Goal: Information Seeking & Learning: Learn about a topic

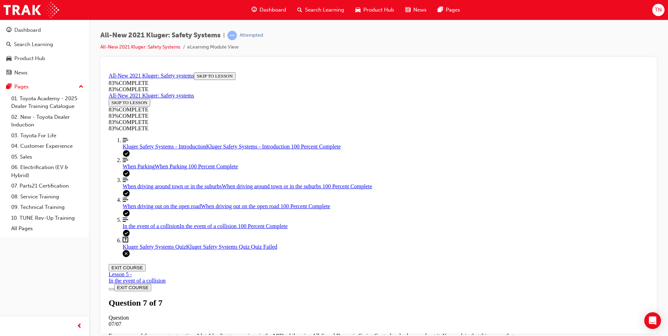
scroll to position [96, 0]
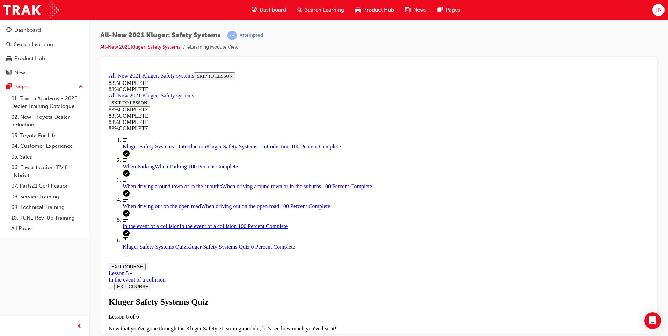
drag, startPoint x: 336, startPoint y: 247, endPoint x: 343, endPoint y: 241, distance: 9.1
click at [343, 297] on div "Kluger Safety Systems Quiz Lesson 6 of 6 Now that you've gone through the Kluge…" at bounding box center [378, 321] width 539 height 48
click at [139, 336] on span "TAKE AGAIN" at bounding box center [125, 340] width 28 height 5
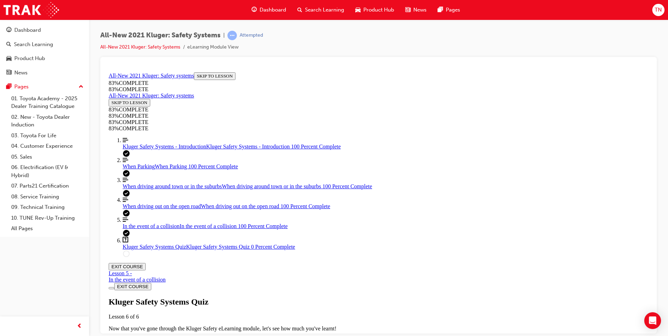
drag, startPoint x: 394, startPoint y: 159, endPoint x: 394, endPoint y: 166, distance: 7.0
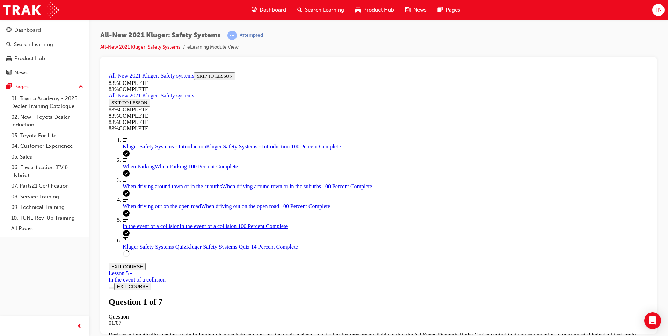
scroll to position [61, 0]
drag, startPoint x: 367, startPoint y: 230, endPoint x: 474, endPoint y: 280, distance: 118.3
drag, startPoint x: 351, startPoint y: 192, endPoint x: 427, endPoint y: 191, distance: 76.1
drag, startPoint x: 374, startPoint y: 229, endPoint x: 436, endPoint y: 229, distance: 61.8
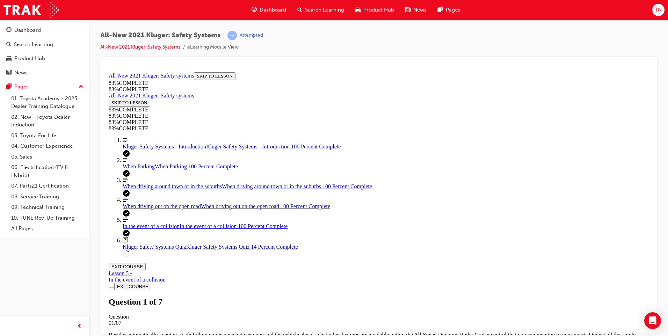
drag, startPoint x: 450, startPoint y: 197, endPoint x: 445, endPoint y: 212, distance: 15.6
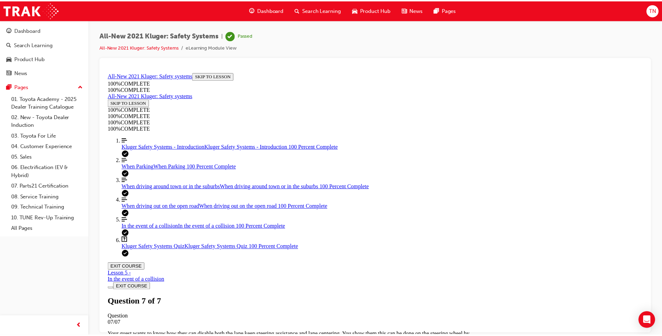
scroll to position [96, 0]
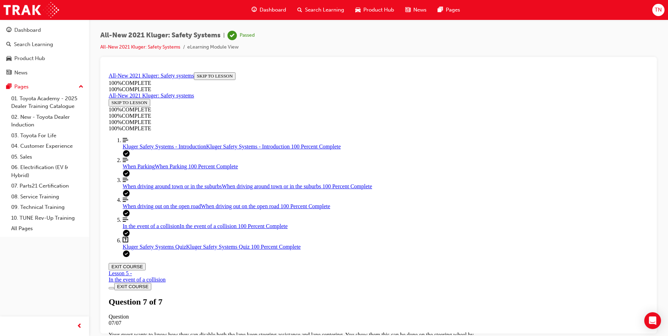
click at [146, 263] on button "EXIT COURSE" at bounding box center [127, 266] width 37 height 7
click at [306, 10] on span "Search Learning" at bounding box center [324, 10] width 39 height 8
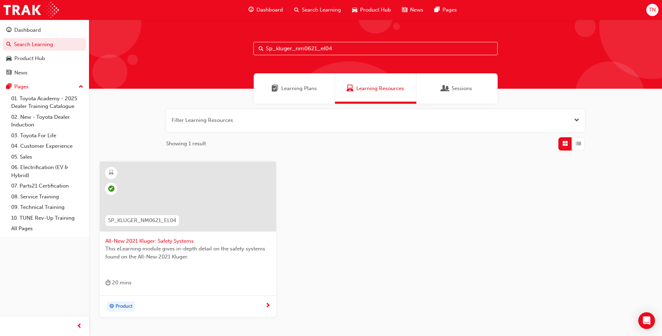
drag, startPoint x: 338, startPoint y: 50, endPoint x: 234, endPoint y: 50, distance: 103.7
click at [235, 50] on div "Sp_kluger_nm0621_el04" at bounding box center [375, 54] width 573 height 69
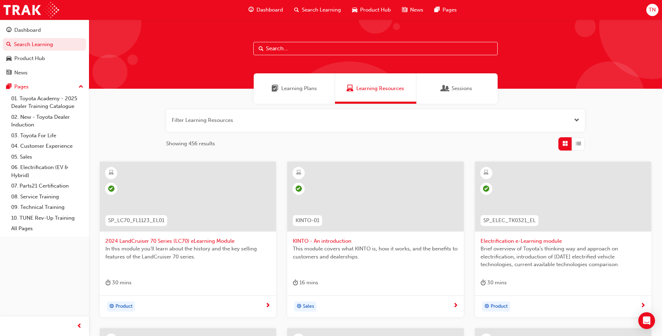
click at [304, 48] on input "text" at bounding box center [376, 48] width 244 height 13
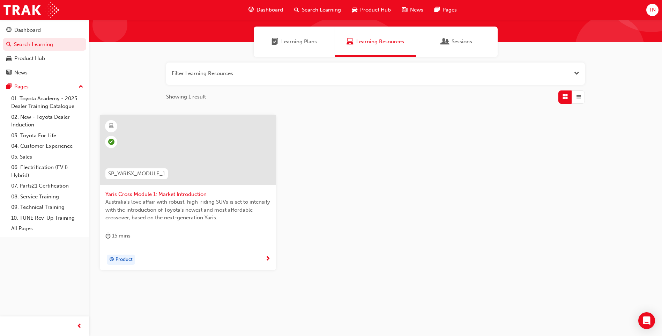
scroll to position [49, 0]
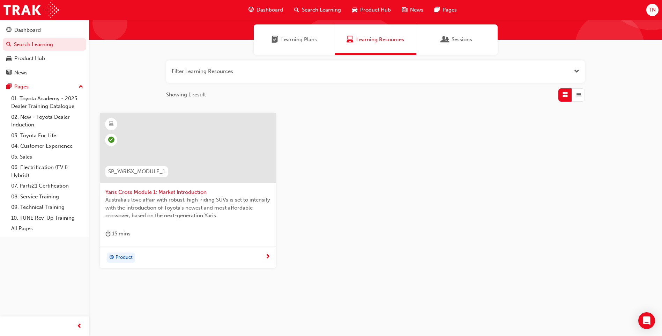
type input "sp_yarisx_module_1"
click at [199, 155] on div at bounding box center [188, 148] width 176 height 70
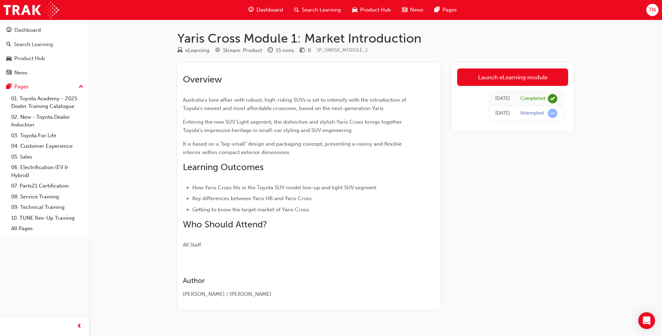
click at [303, 7] on span "Search Learning" at bounding box center [321, 10] width 39 height 8
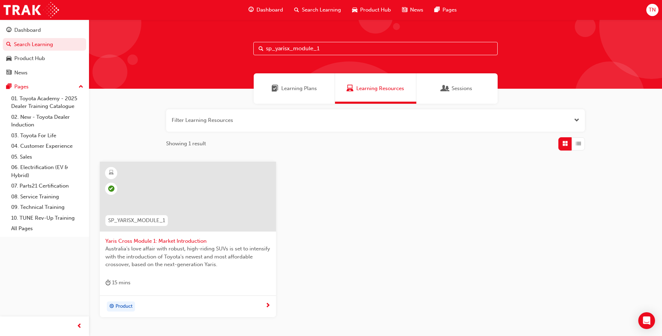
click at [331, 49] on input "sp_yarisx_module_1" at bounding box center [376, 48] width 244 height 13
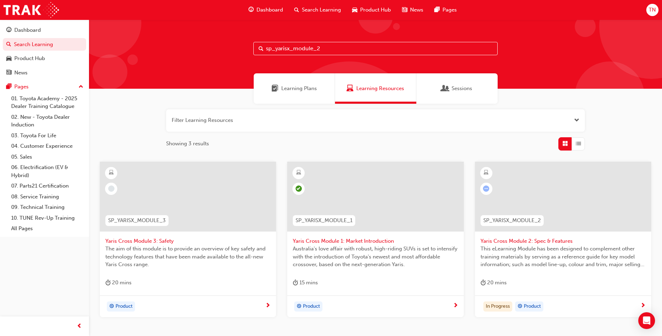
type input "sp_yarisx_module_2"
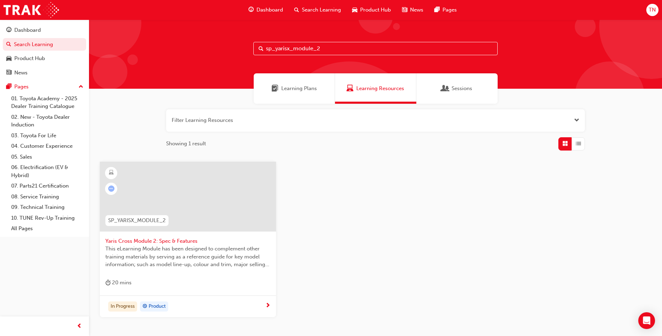
click at [190, 203] on div at bounding box center [188, 197] width 176 height 70
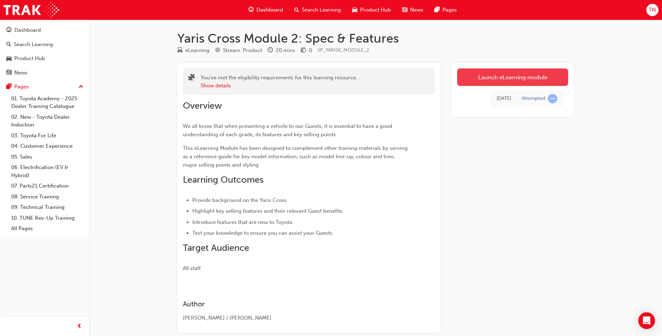
click at [497, 75] on link "Launch eLearning module" at bounding box center [512, 76] width 111 height 17
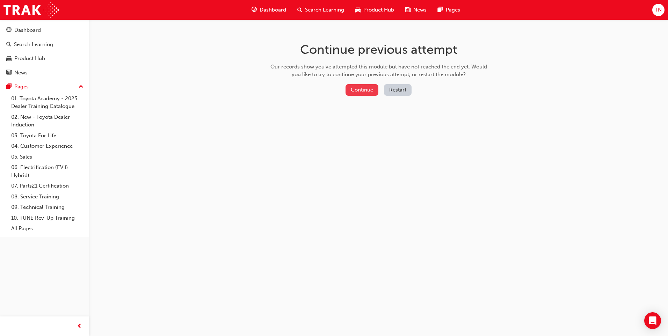
click at [357, 90] on button "Continue" at bounding box center [361, 90] width 33 height 12
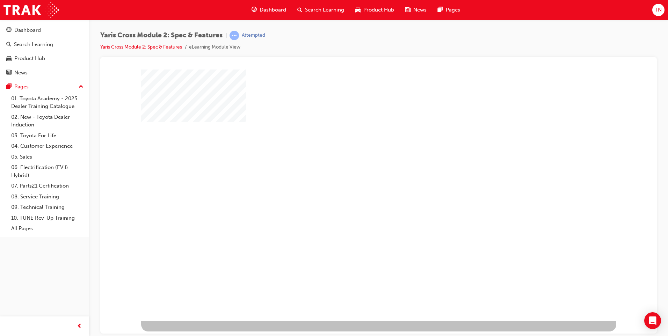
click at [358, 175] on div "play" at bounding box center [358, 175] width 0 height 0
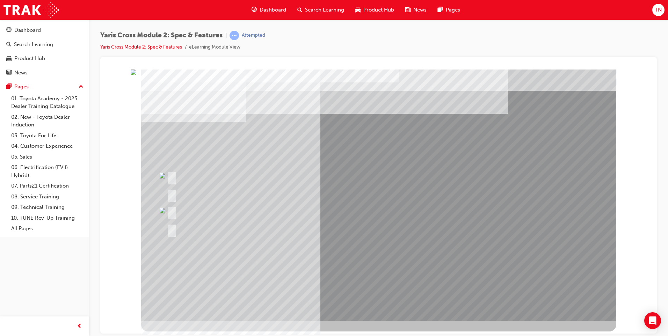
click at [175, 210] on div at bounding box center [216, 211] width 103 height 15
drag, startPoint x: 574, startPoint y: 323, endPoint x: 521, endPoint y: 249, distance: 91.1
click at [536, 254] on div at bounding box center [378, 200] width 475 height 262
drag, startPoint x: 255, startPoint y: 219, endPoint x: 423, endPoint y: 254, distance: 170.9
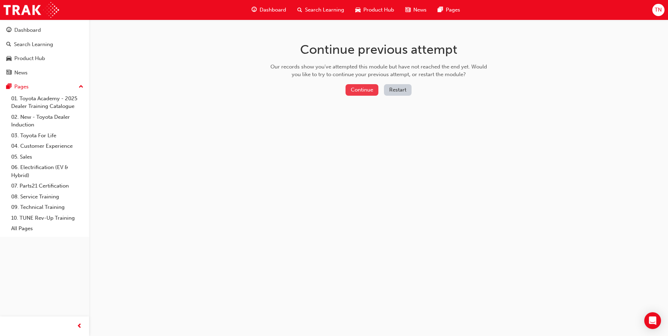
click at [366, 88] on button "Continue" at bounding box center [361, 90] width 33 height 12
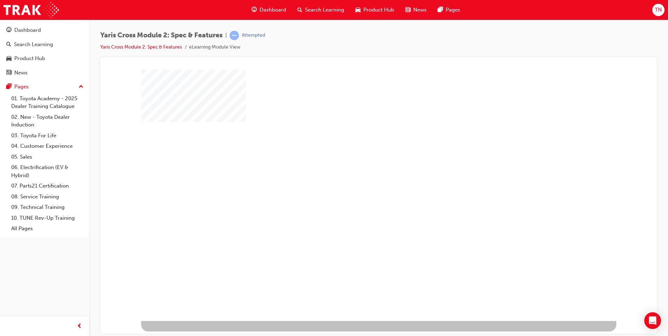
click at [358, 175] on div "play" at bounding box center [358, 175] width 0 height 0
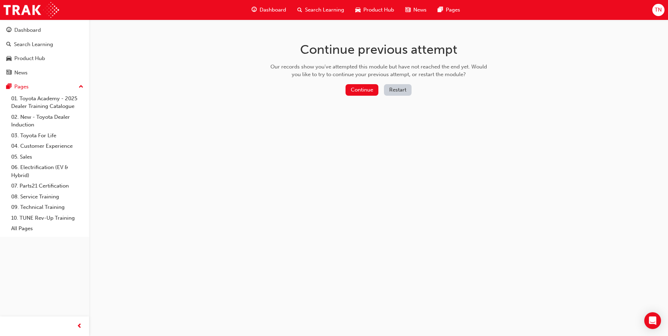
click at [400, 89] on button "Restart" at bounding box center [398, 90] width 28 height 12
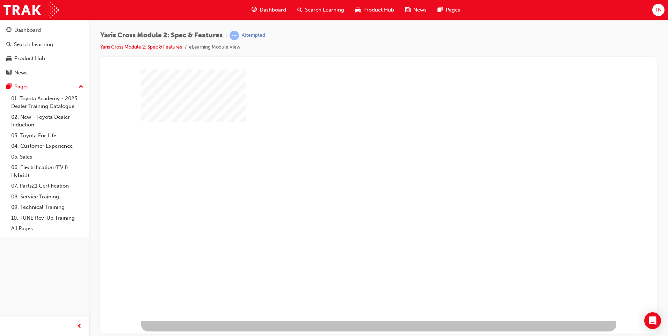
click at [358, 175] on div "play" at bounding box center [358, 175] width 0 height 0
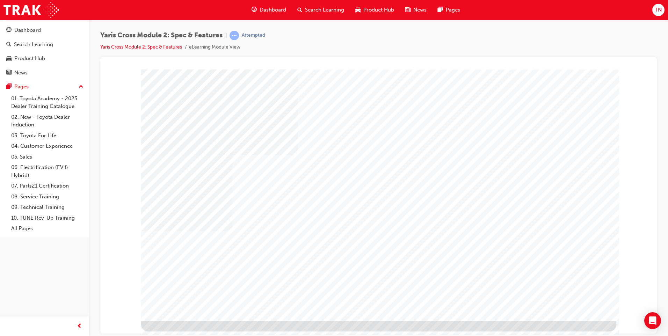
drag, startPoint x: 293, startPoint y: 278, endPoint x: 364, endPoint y: 284, distance: 71.8
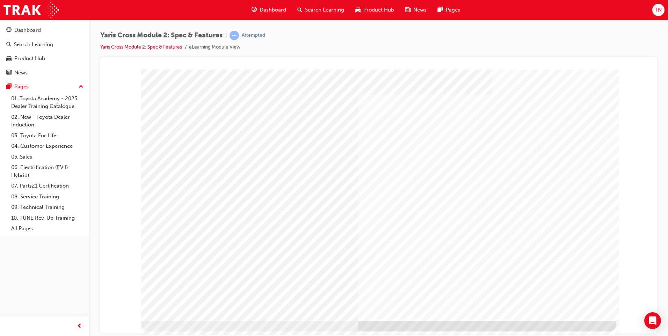
drag, startPoint x: 407, startPoint y: 289, endPoint x: 413, endPoint y: 285, distance: 6.7
drag, startPoint x: 420, startPoint y: 277, endPoint x: 433, endPoint y: 276, distance: 12.6
drag, startPoint x: 508, startPoint y: 273, endPoint x: 532, endPoint y: 278, distance: 24.9
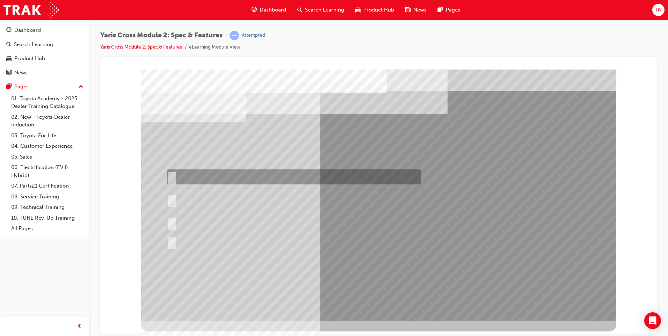
drag, startPoint x: 195, startPoint y: 178, endPoint x: 200, endPoint y: 178, distance: 5.6
click at [200, 178] on div at bounding box center [292, 176] width 254 height 15
radio input "true"
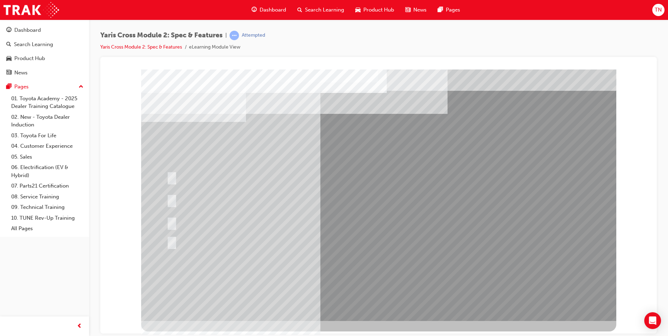
click at [203, 218] on div at bounding box center [292, 222] width 254 height 15
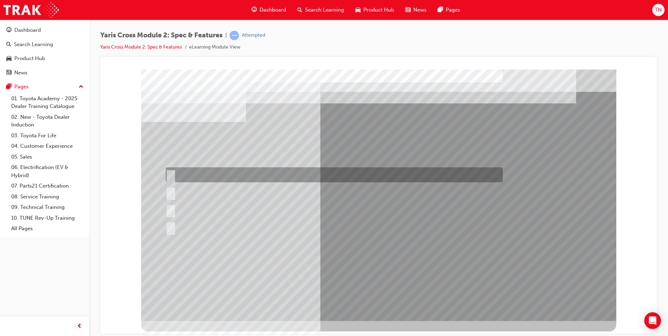
drag, startPoint x: 194, startPoint y: 178, endPoint x: 200, endPoint y: 179, distance: 6.4
click at [195, 178] on div at bounding box center [332, 174] width 337 height 15
radio input "true"
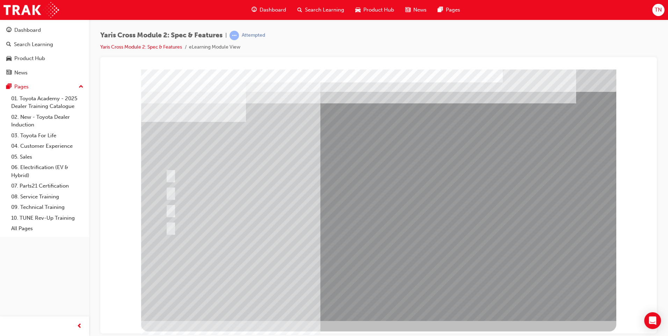
click at [181, 206] on div at bounding box center [378, 194] width 475 height 251
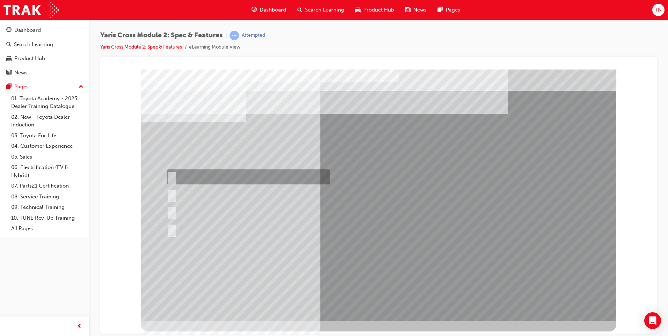
click at [193, 180] on div at bounding box center [246, 176] width 163 height 15
radio input "true"
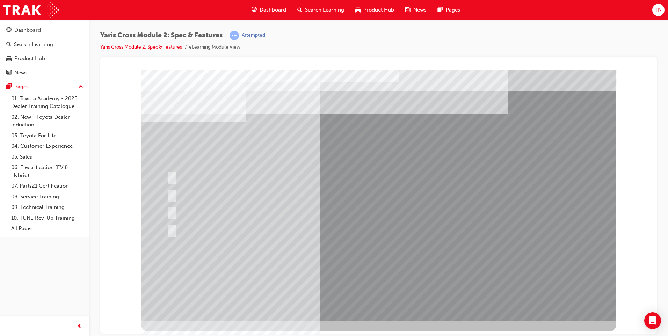
click at [192, 196] on div at bounding box center [218, 194] width 107 height 15
drag, startPoint x: 191, startPoint y: 192, endPoint x: 269, endPoint y: 211, distance: 80.6
click at [194, 192] on div at bounding box center [218, 194] width 107 height 15
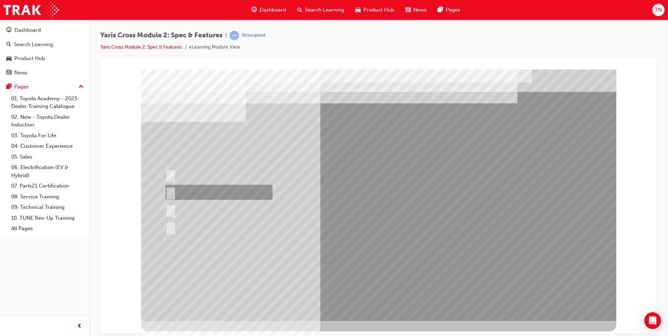
click at [218, 187] on div at bounding box center [217, 192] width 107 height 15
radio input "true"
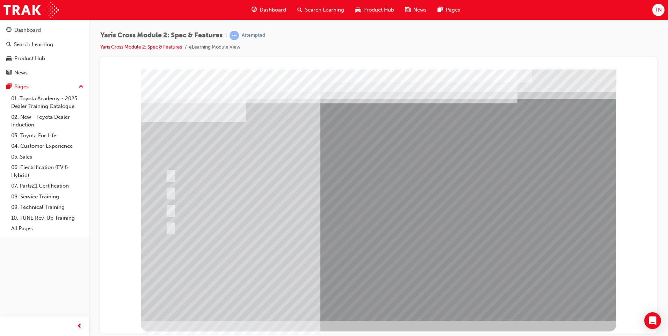
click at [377, 301] on div at bounding box center [378, 194] width 475 height 251
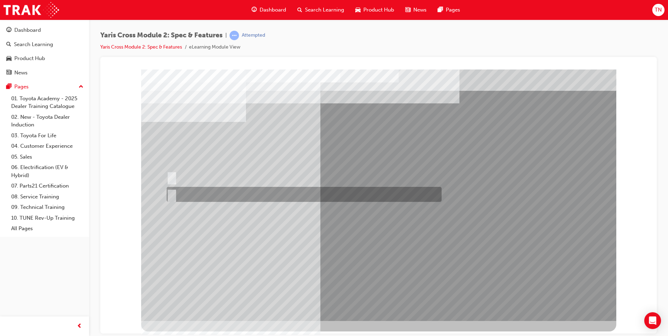
click at [201, 191] on div at bounding box center [302, 194] width 275 height 15
radio input "true"
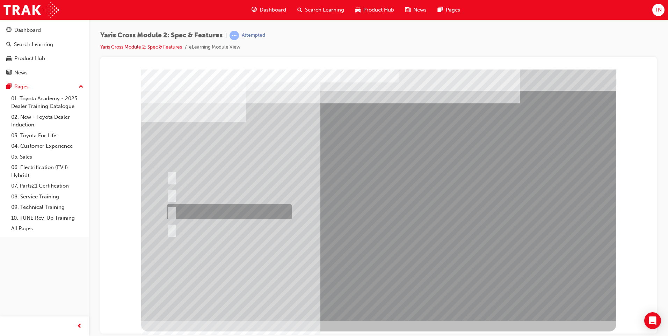
click at [207, 212] on div at bounding box center [227, 211] width 125 height 15
radio input "true"
click at [190, 223] on div at bounding box center [302, 229] width 275 height 15
drag, startPoint x: 197, startPoint y: 227, endPoint x: 276, endPoint y: 227, distance: 78.9
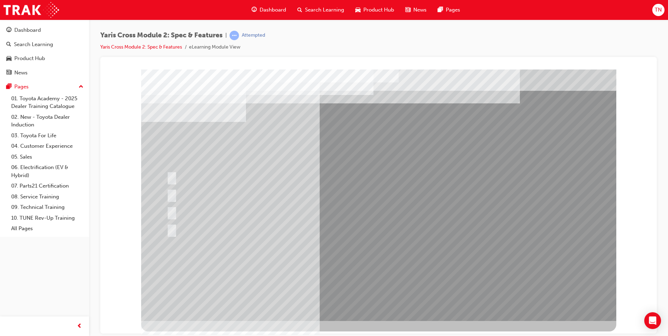
click at [198, 227] on div at bounding box center [302, 229] width 275 height 15
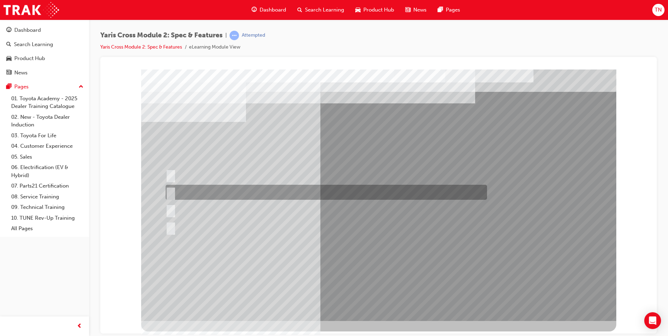
click at [188, 188] on div at bounding box center [324, 192] width 321 height 15
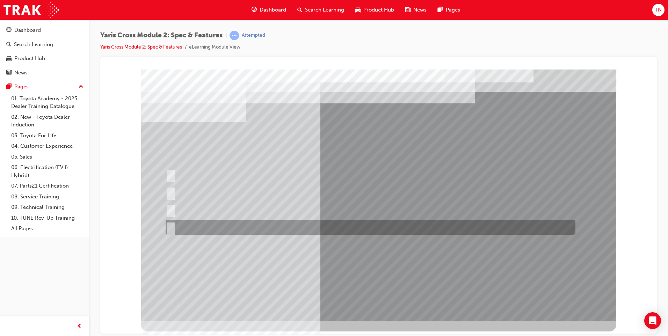
drag, startPoint x: 182, startPoint y: 227, endPoint x: 194, endPoint y: 227, distance: 11.9
click at [183, 227] on div at bounding box center [369, 227] width 410 height 15
radio input "false"
radio input "true"
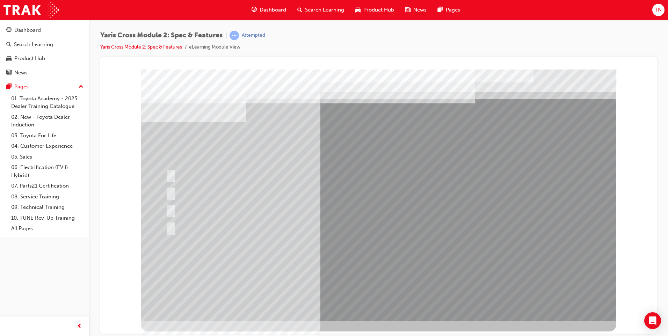
click at [347, 263] on div at bounding box center [378, 194] width 475 height 251
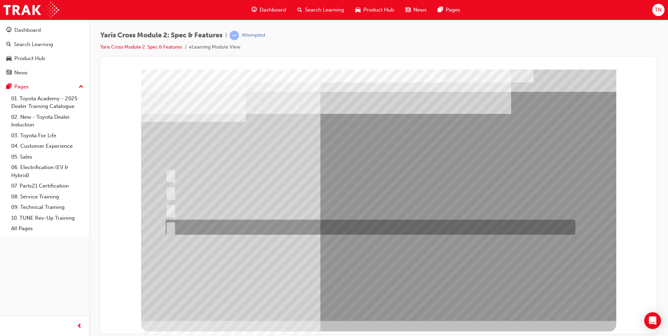
drag, startPoint x: 241, startPoint y: 224, endPoint x: 244, endPoint y: 224, distance: 3.5
click at [244, 224] on div at bounding box center [369, 227] width 410 height 15
radio input "true"
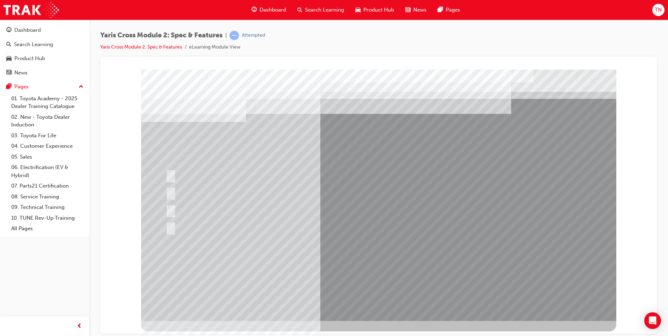
click at [357, 265] on div at bounding box center [378, 194] width 475 height 251
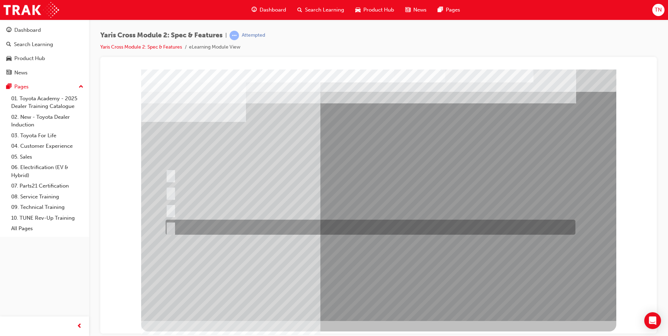
drag, startPoint x: 221, startPoint y: 225, endPoint x: 233, endPoint y: 225, distance: 11.5
click at [222, 224] on div at bounding box center [369, 227] width 410 height 15
radio input "true"
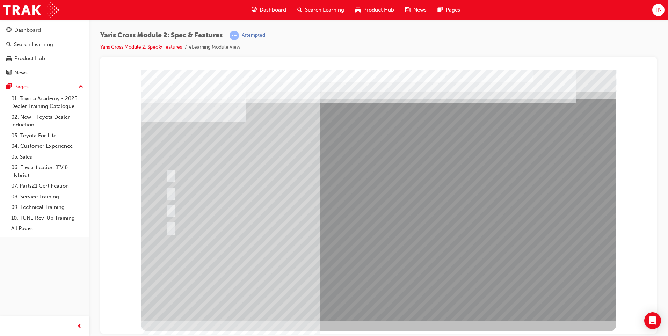
click at [360, 263] on div at bounding box center [378, 194] width 475 height 251
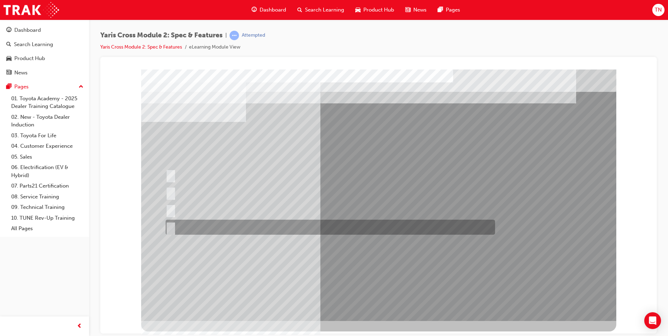
drag, startPoint x: 269, startPoint y: 221, endPoint x: 300, endPoint y: 234, distance: 34.0
click at [271, 221] on div at bounding box center [328, 227] width 329 height 15
radio input "true"
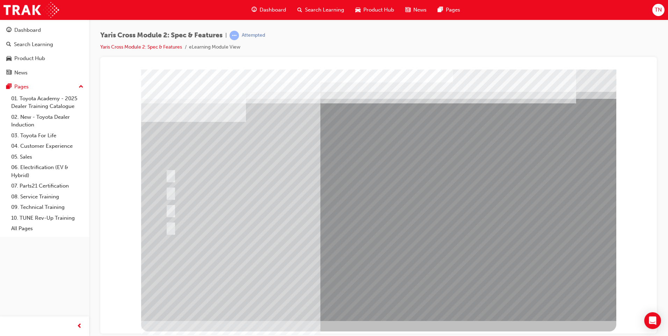
click at [399, 265] on div at bounding box center [378, 194] width 475 height 251
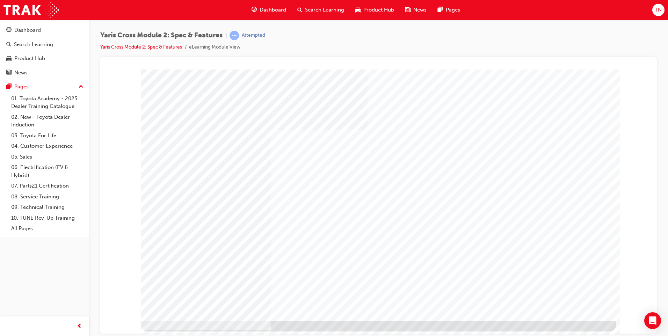
click at [301, 7] on div "Search Learning" at bounding box center [321, 10] width 58 height 14
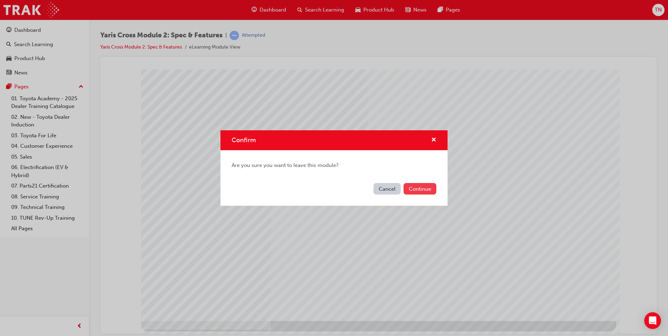
click at [415, 184] on button "Continue" at bounding box center [419, 189] width 33 height 12
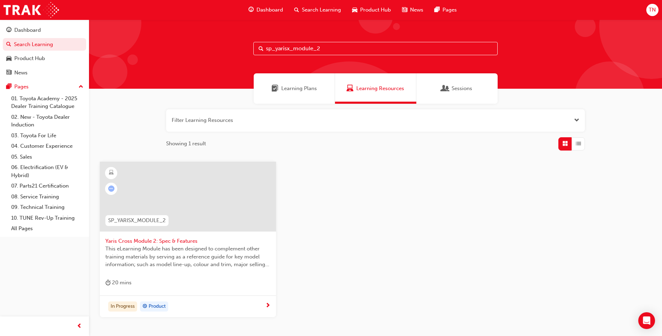
click at [174, 211] on div "SP_YARISX_MODULE_2" at bounding box center [137, 221] width 74 height 22
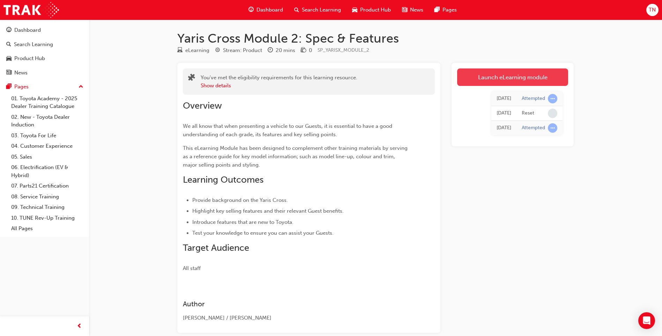
click at [513, 76] on link "Launch eLearning module" at bounding box center [512, 76] width 111 height 17
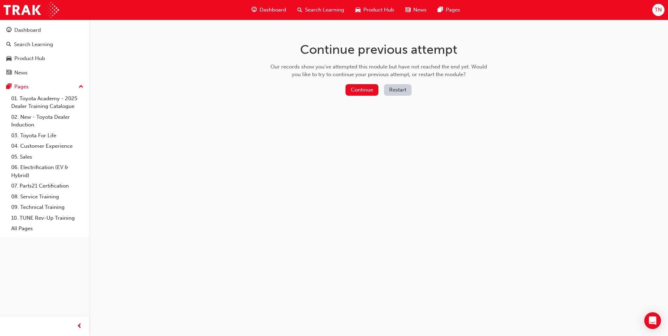
click at [399, 88] on button "Restart" at bounding box center [398, 90] width 28 height 12
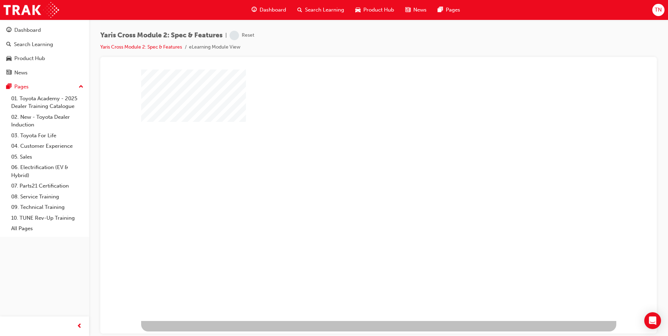
drag, startPoint x: 379, startPoint y: 183, endPoint x: 383, endPoint y: 185, distance: 3.9
click at [358, 175] on div "play" at bounding box center [358, 175] width 0 height 0
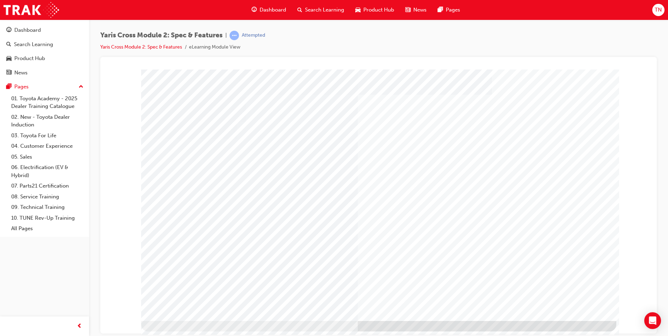
drag, startPoint x: 225, startPoint y: 279, endPoint x: 242, endPoint y: 273, distance: 17.5
drag, startPoint x: 287, startPoint y: 272, endPoint x: 306, endPoint y: 269, distance: 18.5
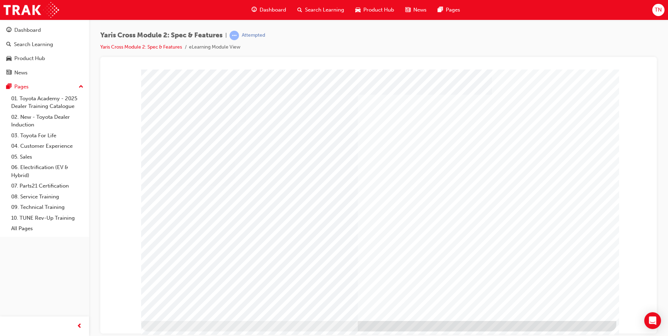
drag, startPoint x: 419, startPoint y: 271, endPoint x: 456, endPoint y: 270, distance: 37.7
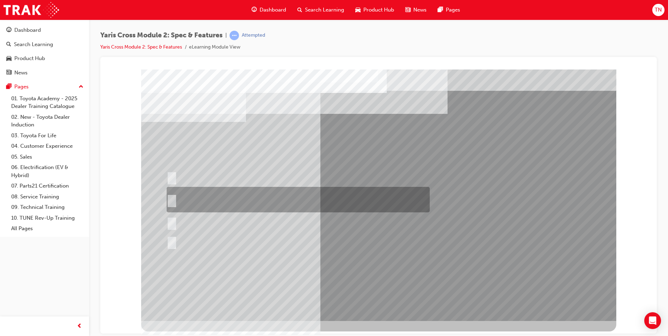
click at [175, 201] on div at bounding box center [296, 199] width 263 height 25
radio input "true"
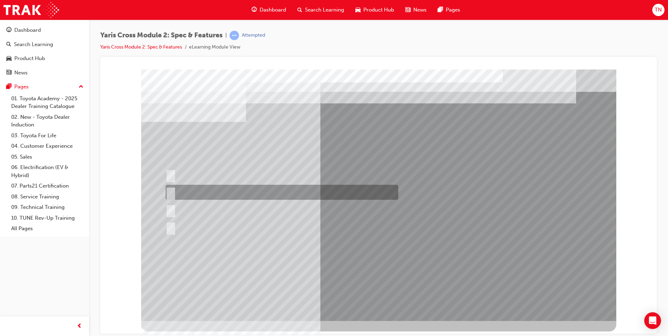
click at [186, 190] on div at bounding box center [280, 192] width 233 height 15
radio input "true"
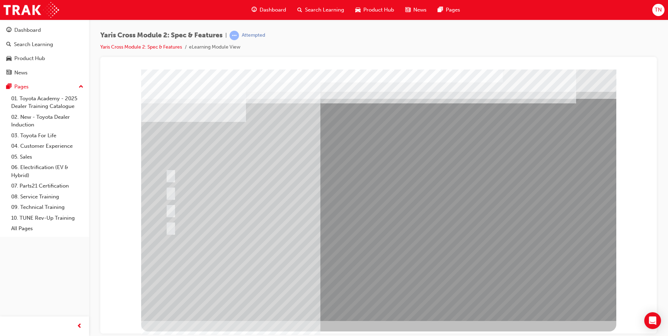
click at [340, 264] on div at bounding box center [378, 194] width 475 height 251
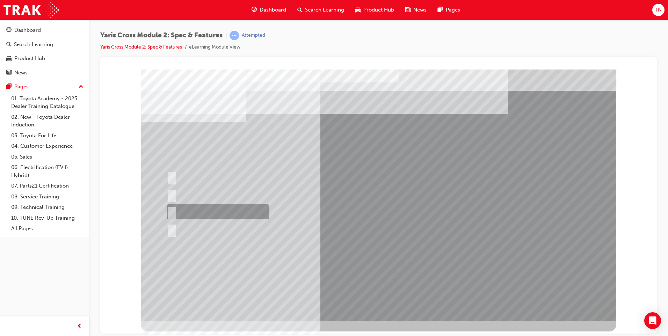
click at [197, 207] on div at bounding box center [216, 211] width 103 height 15
radio input "true"
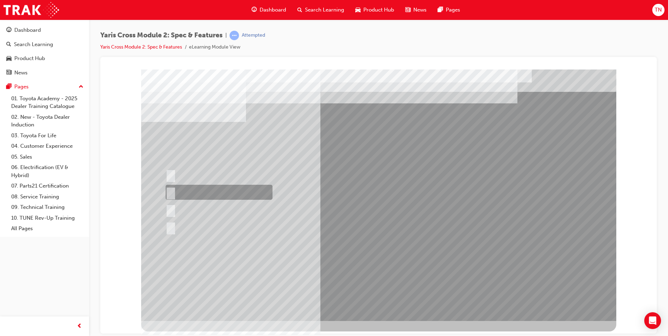
click at [205, 191] on div at bounding box center [217, 192] width 107 height 15
radio input "true"
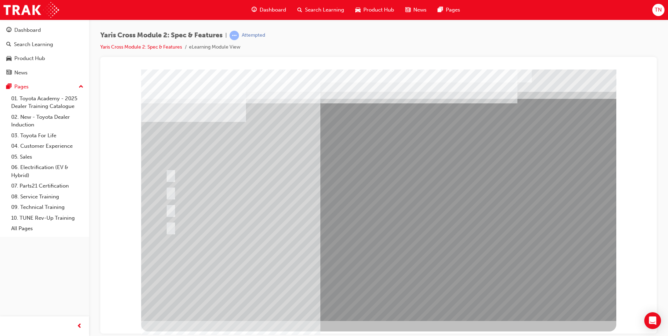
click at [350, 260] on div at bounding box center [378, 194] width 475 height 251
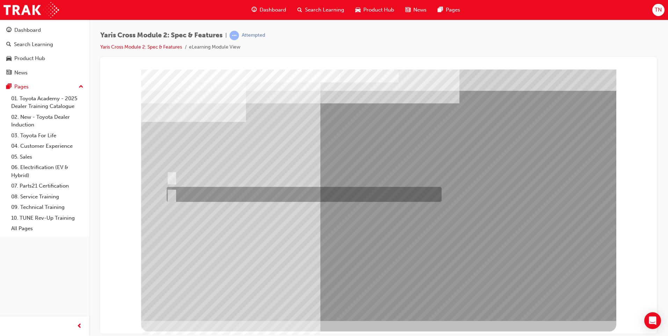
click at [187, 189] on div at bounding box center [302, 194] width 275 height 15
radio input "true"
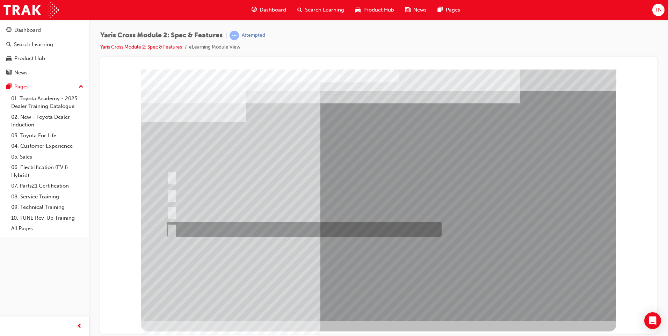
drag, startPoint x: 216, startPoint y: 224, endPoint x: 243, endPoint y: 228, distance: 26.9
click at [218, 224] on div at bounding box center [302, 229] width 275 height 15
radio input "true"
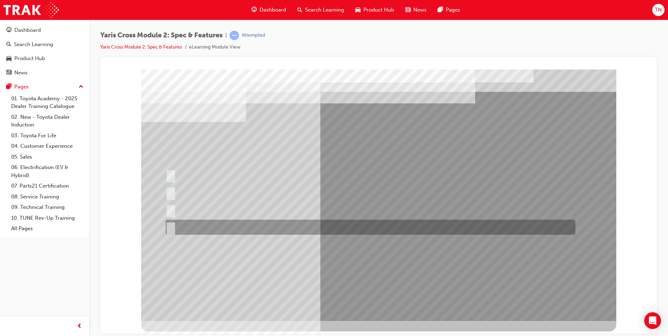
click at [190, 222] on div at bounding box center [369, 227] width 410 height 15
radio input "true"
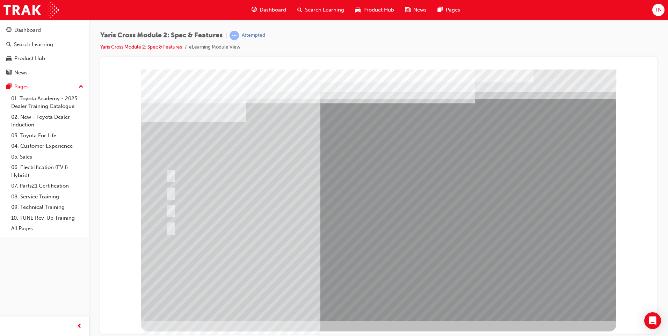
click at [322, 264] on div at bounding box center [378, 194] width 475 height 251
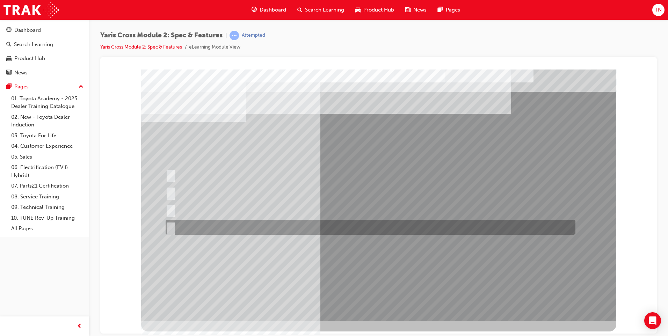
click at [216, 224] on div at bounding box center [369, 227] width 410 height 15
radio input "true"
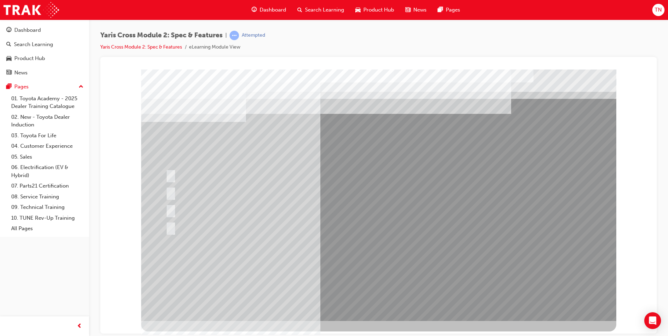
click at [341, 262] on div at bounding box center [378, 194] width 475 height 251
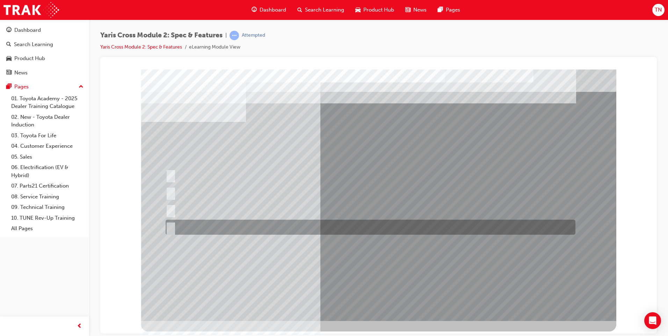
click at [227, 223] on div at bounding box center [369, 227] width 410 height 15
radio input "true"
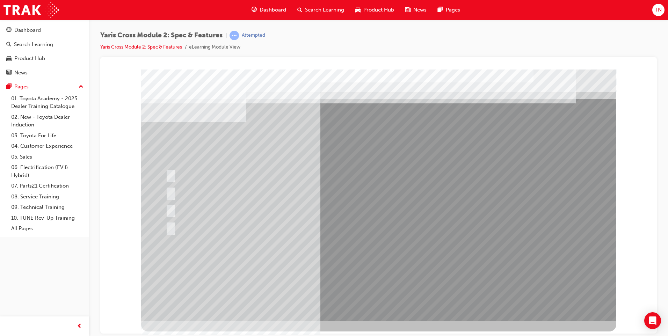
click at [322, 263] on div at bounding box center [378, 194] width 475 height 251
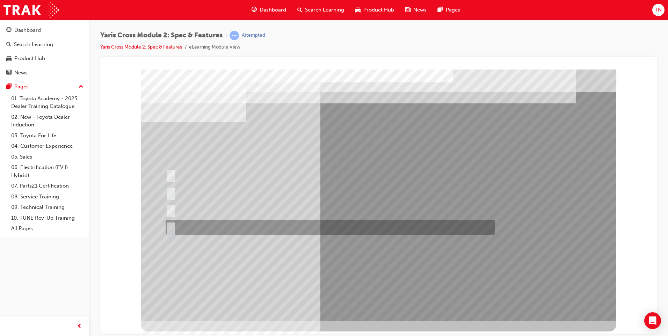
drag, startPoint x: 226, startPoint y: 226, endPoint x: 271, endPoint y: 239, distance: 47.0
click at [227, 226] on div at bounding box center [328, 227] width 329 height 15
radio input "true"
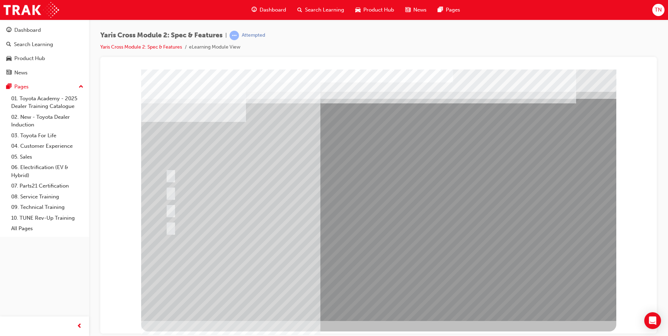
click at [349, 266] on div at bounding box center [378, 194] width 475 height 251
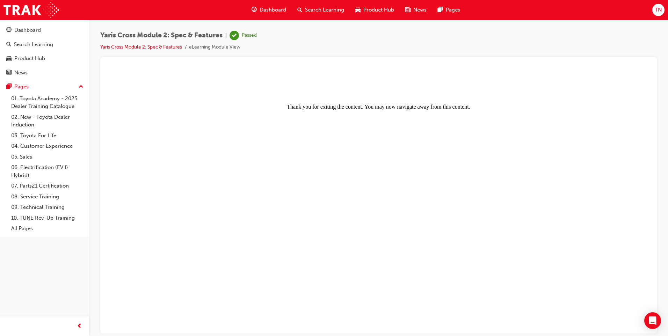
click at [302, 8] on div "Search Learning" at bounding box center [321, 10] width 58 height 14
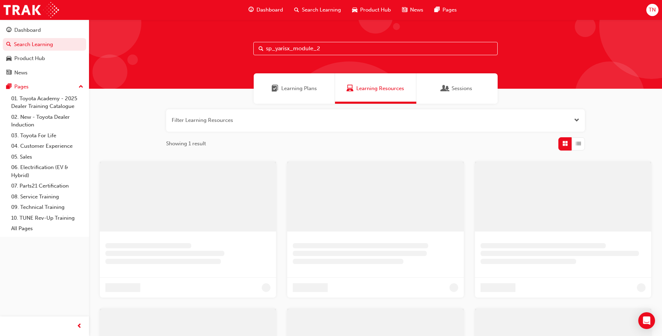
click at [334, 50] on input "sp_yarisx_module_2" at bounding box center [376, 48] width 244 height 13
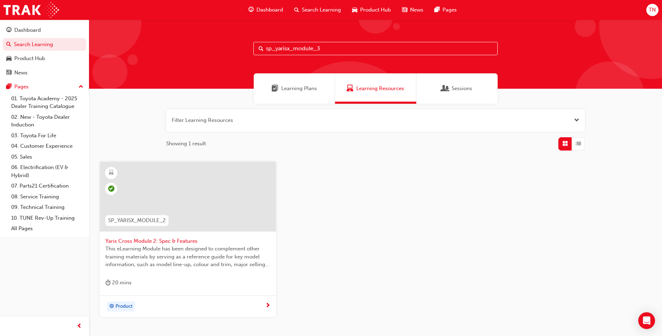
type input "sp_yarisx_module_3"
click at [207, 192] on div at bounding box center [188, 197] width 176 height 70
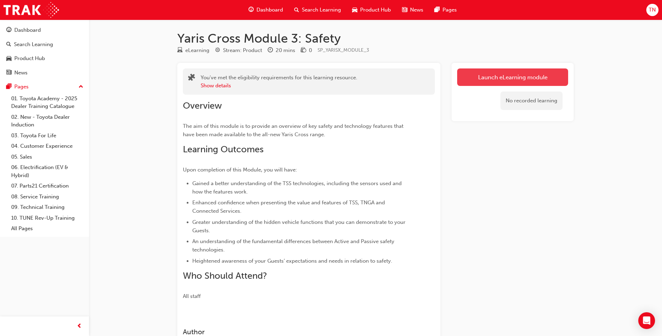
click at [473, 76] on link "Launch eLearning module" at bounding box center [512, 76] width 111 height 17
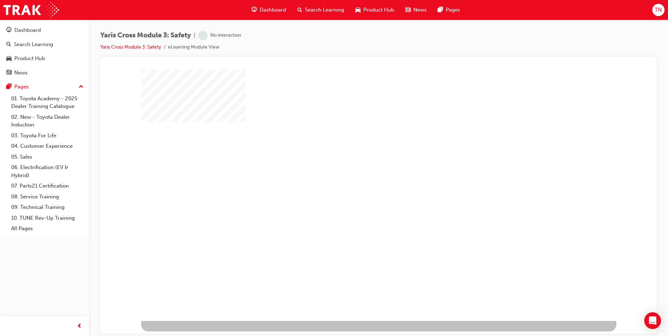
click at [358, 175] on div "play" at bounding box center [358, 175] width 0 height 0
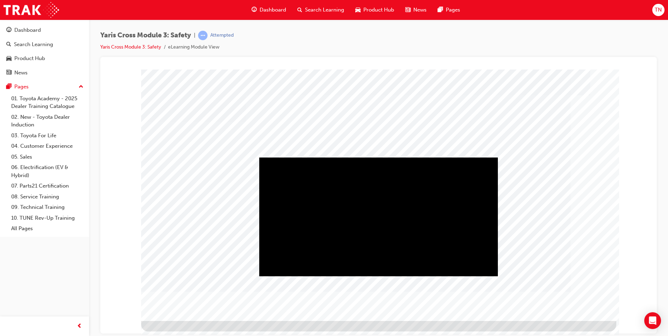
click at [380, 157] on div "Play" at bounding box center [378, 157] width 238 height 0
click at [418, 239] on div "Video" at bounding box center [378, 216] width 238 height 119
click at [408, 243] on div "Video" at bounding box center [378, 216] width 238 height 119
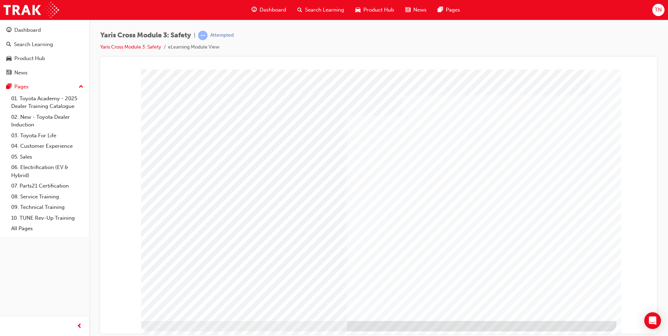
drag, startPoint x: 562, startPoint y: 305, endPoint x: 566, endPoint y: 303, distance: 3.8
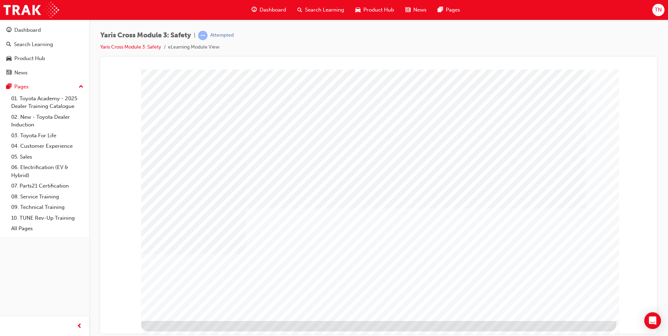
drag, startPoint x: 559, startPoint y: 307, endPoint x: 565, endPoint y: 308, distance: 5.2
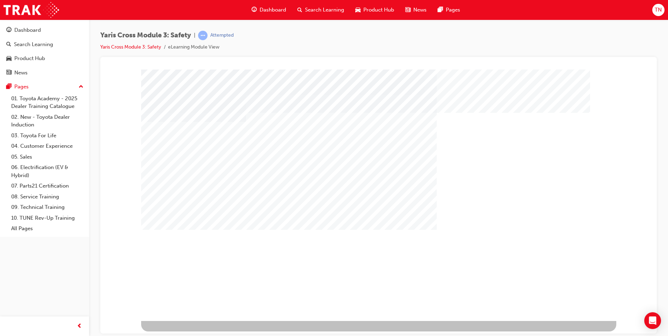
drag, startPoint x: 197, startPoint y: 128, endPoint x: 201, endPoint y: 132, distance: 5.9
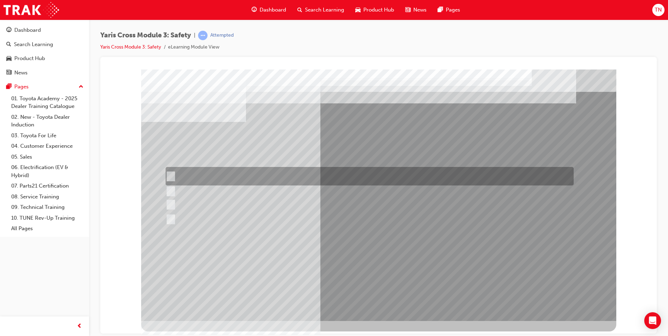
click at [238, 173] on div at bounding box center [368, 176] width 408 height 19
checkbox input "true"
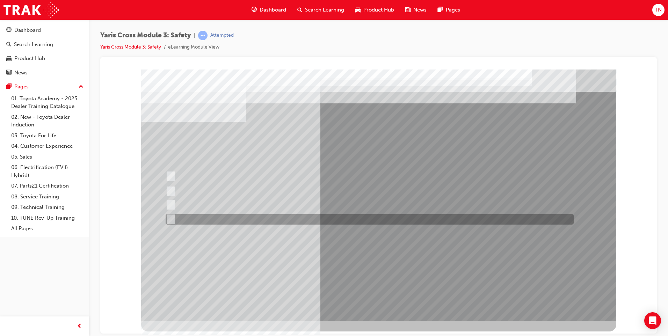
click at [205, 219] on div at bounding box center [368, 219] width 408 height 10
checkbox input "true"
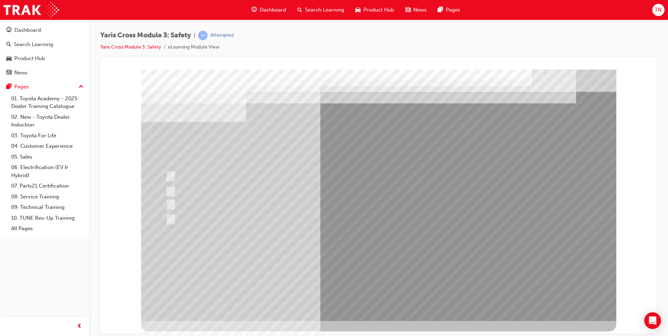
click at [329, 258] on div at bounding box center [378, 194] width 475 height 251
drag, startPoint x: 212, startPoint y: 204, endPoint x: 217, endPoint y: 205, distance: 5.3
click at [215, 205] on div at bounding box center [368, 204] width 408 height 10
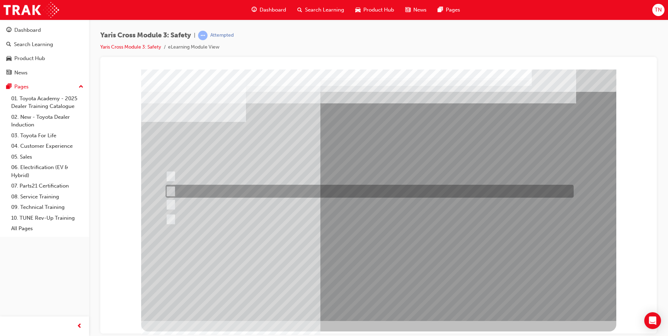
click at [219, 194] on div at bounding box center [368, 191] width 408 height 13
radio input "true"
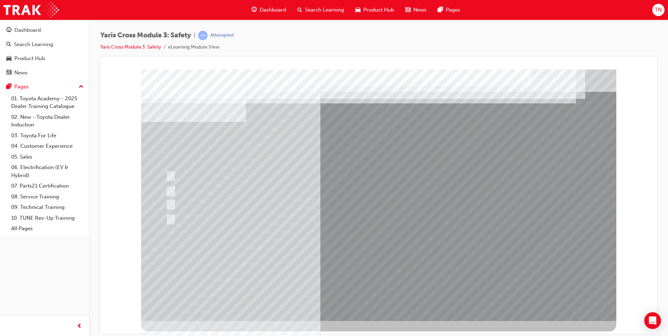
click at [366, 265] on div at bounding box center [378, 194] width 475 height 251
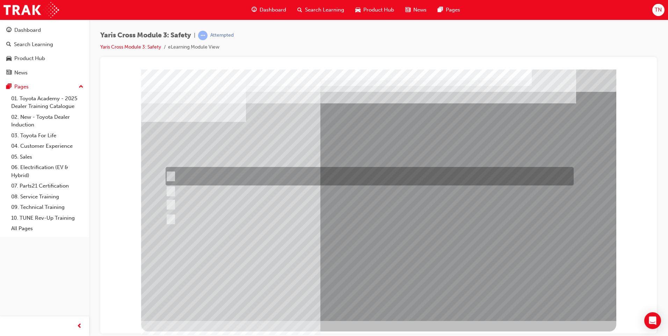
click at [205, 176] on div at bounding box center [368, 176] width 408 height 19
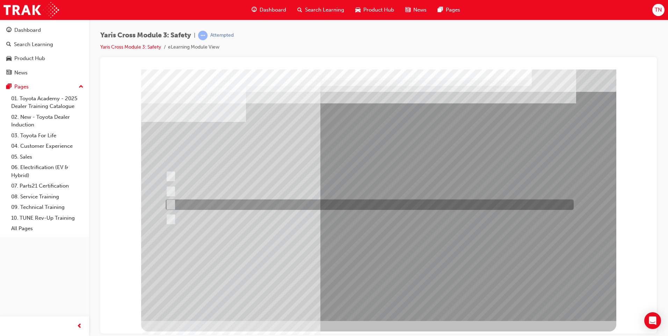
click at [212, 207] on div at bounding box center [368, 204] width 408 height 10
radio input "false"
radio input "true"
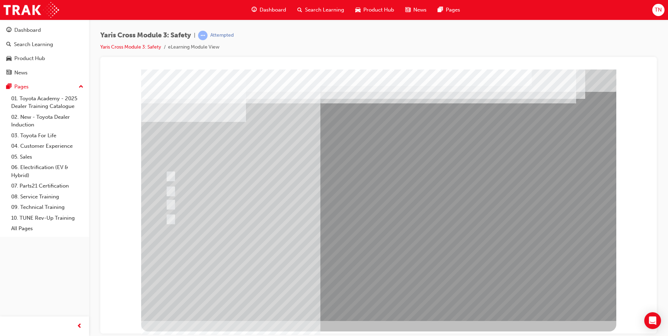
click at [369, 268] on div at bounding box center [378, 194] width 475 height 251
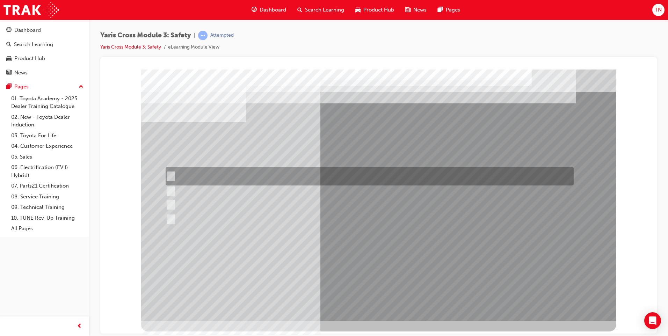
click at [286, 177] on div at bounding box center [368, 176] width 408 height 19
radio input "true"
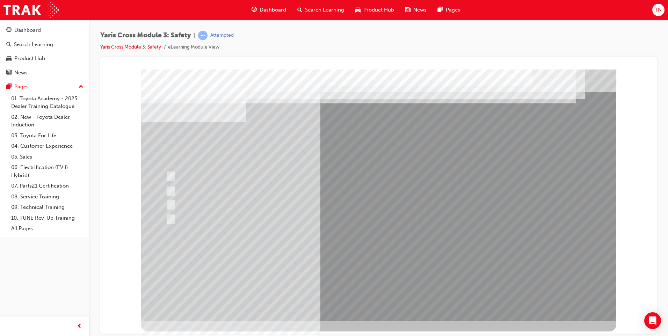
click at [339, 264] on div at bounding box center [378, 194] width 475 height 251
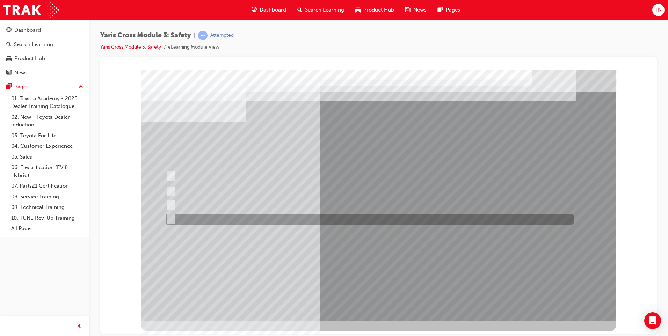
drag, startPoint x: 206, startPoint y: 218, endPoint x: 213, endPoint y: 217, distance: 6.7
click at [212, 217] on div at bounding box center [368, 219] width 408 height 10
radio input "true"
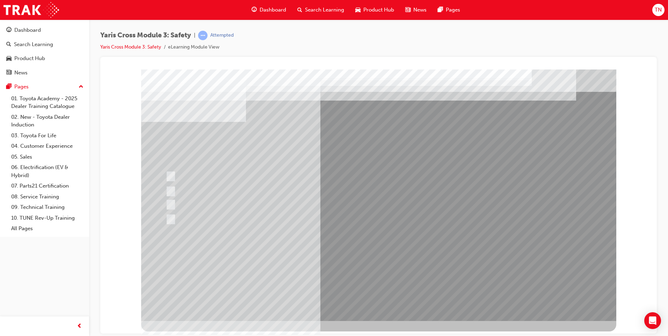
click at [355, 269] on div at bounding box center [378, 194] width 475 height 251
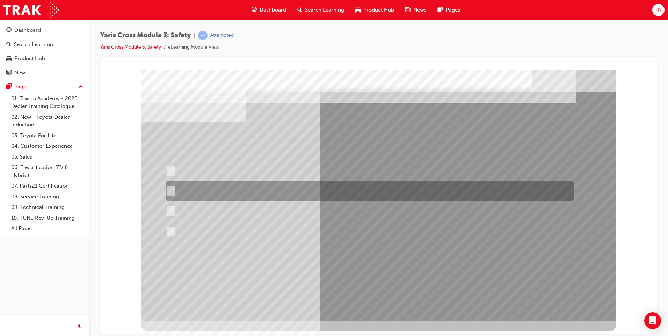
click at [277, 192] on div at bounding box center [368, 191] width 408 height 20
radio input "true"
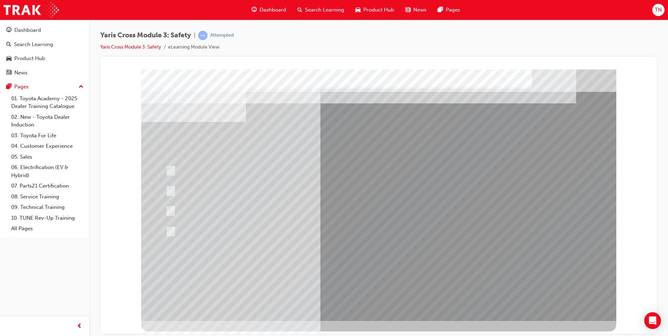
click at [367, 264] on div at bounding box center [378, 194] width 475 height 251
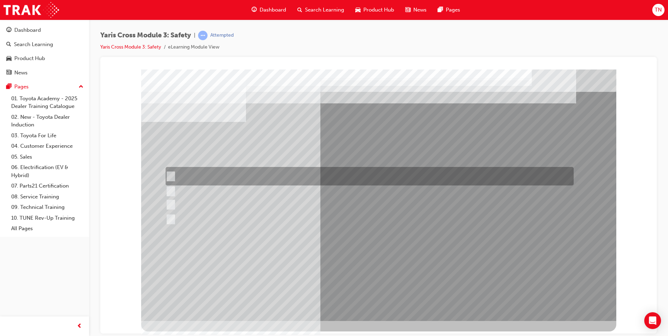
click at [223, 175] on div at bounding box center [368, 176] width 408 height 19
radio input "true"
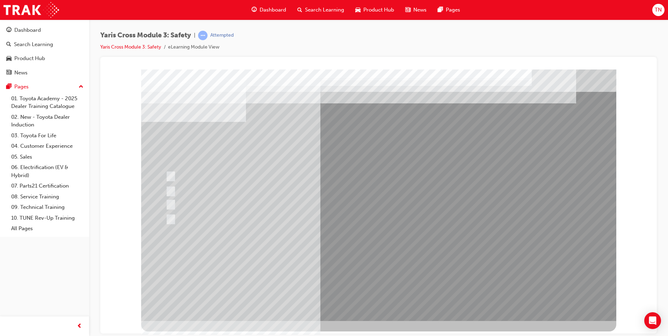
click at [351, 260] on div at bounding box center [378, 194] width 475 height 251
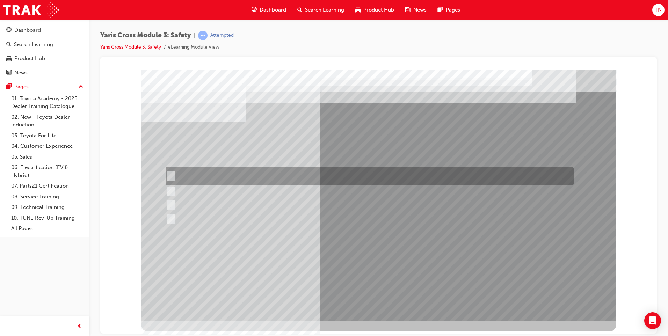
click at [202, 181] on div at bounding box center [368, 176] width 408 height 19
checkbox input "true"
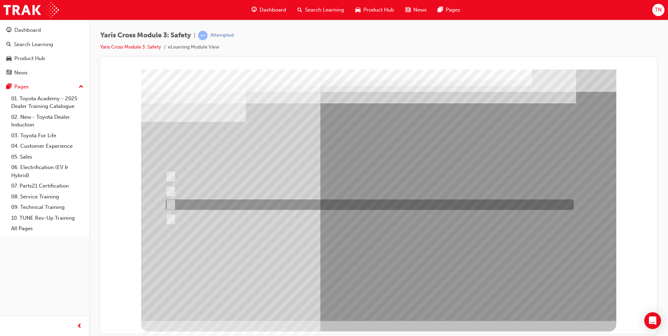
click at [210, 209] on div at bounding box center [368, 204] width 408 height 10
checkbox input "true"
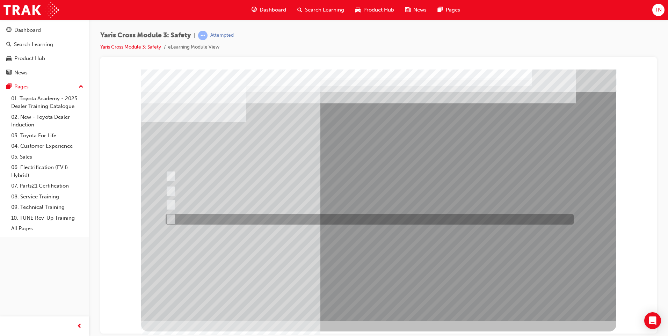
click at [207, 221] on div at bounding box center [368, 219] width 408 height 10
checkbox input "true"
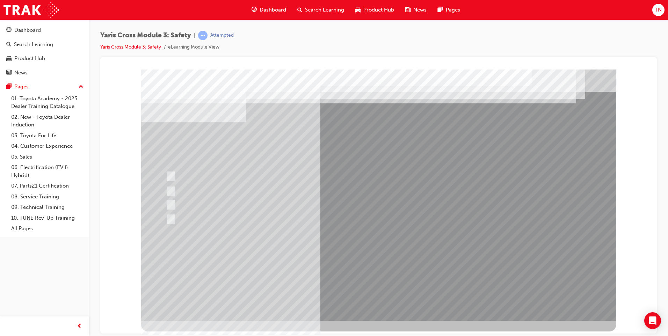
click at [345, 262] on div at bounding box center [378, 194] width 475 height 251
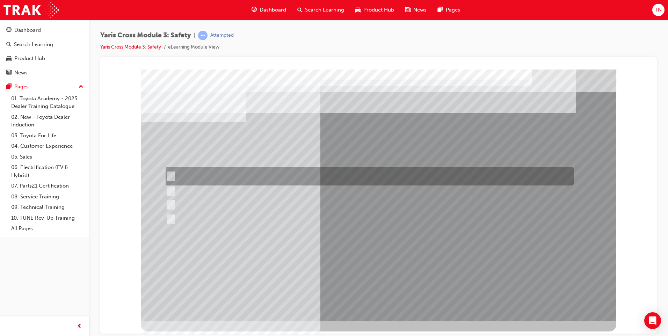
click at [206, 177] on div at bounding box center [368, 176] width 408 height 19
radio input "true"
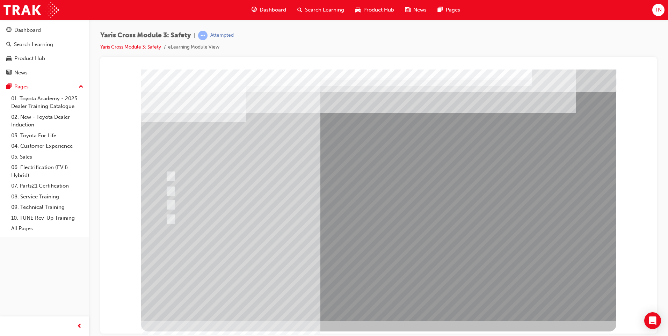
click at [355, 263] on div at bounding box center [378, 194] width 475 height 251
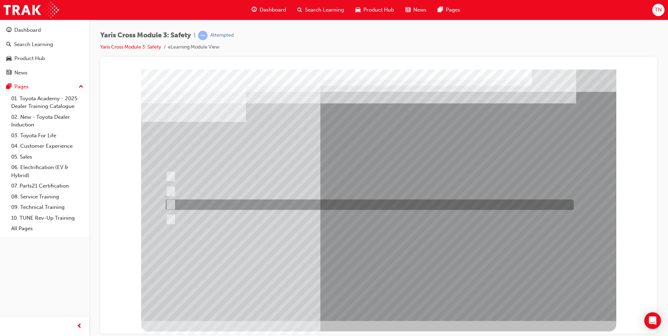
click at [217, 206] on div at bounding box center [368, 204] width 408 height 10
radio input "true"
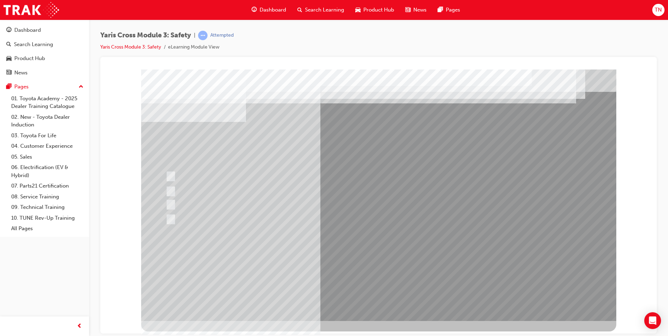
click at [365, 262] on div at bounding box center [378, 194] width 475 height 251
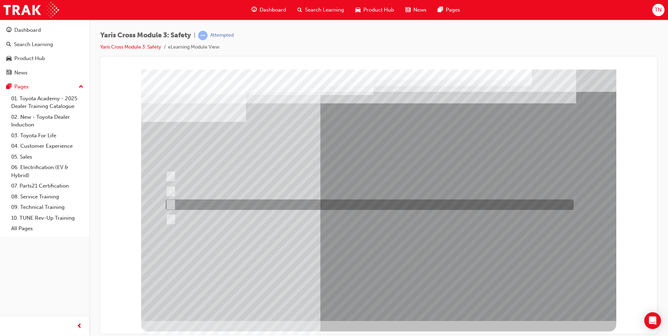
click at [194, 200] on div at bounding box center [368, 204] width 408 height 10
checkbox input "true"
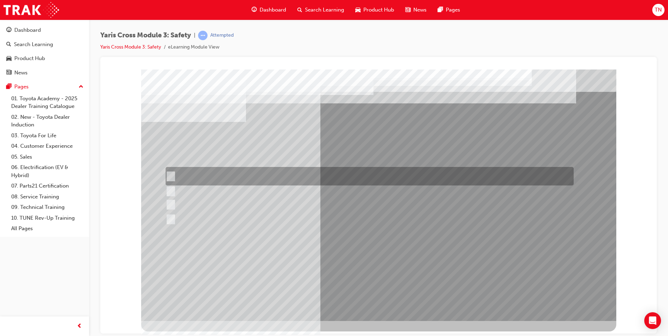
click at [177, 175] on div at bounding box center [368, 176] width 408 height 19
checkbox input "true"
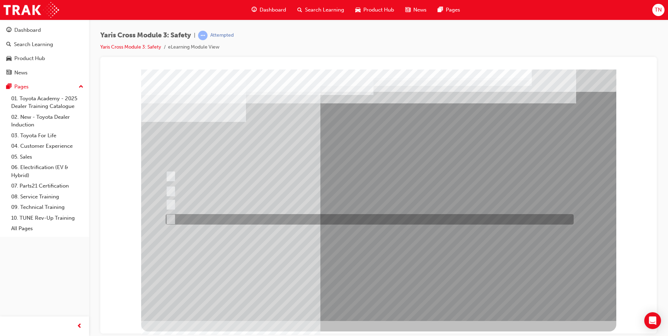
drag, startPoint x: 192, startPoint y: 216, endPoint x: 210, endPoint y: 224, distance: 19.7
click at [192, 217] on div at bounding box center [368, 219] width 408 height 10
checkbox input "true"
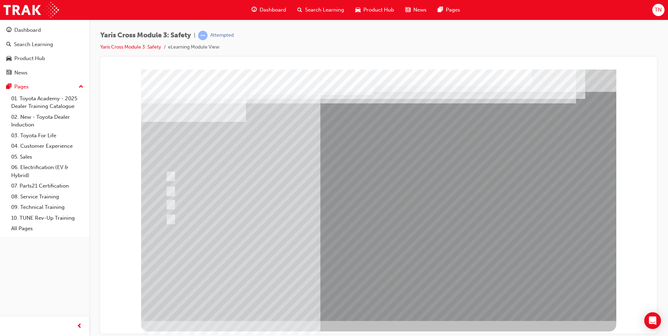
click at [336, 264] on div at bounding box center [378, 194] width 475 height 251
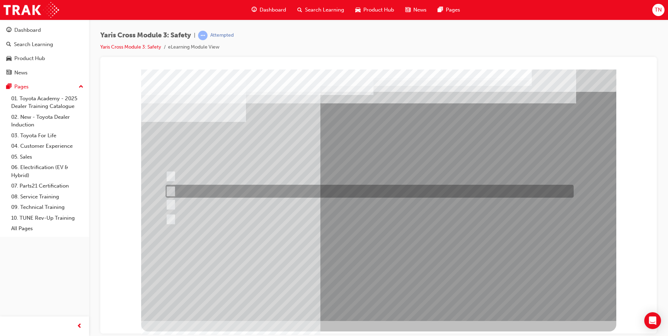
click at [189, 191] on div at bounding box center [368, 191] width 408 height 13
radio input "true"
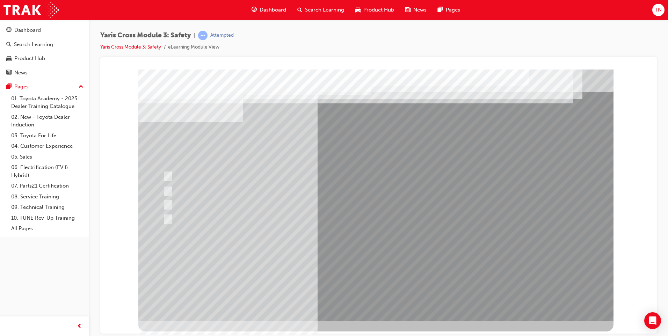
click at [336, 262] on div at bounding box center [375, 194] width 475 height 251
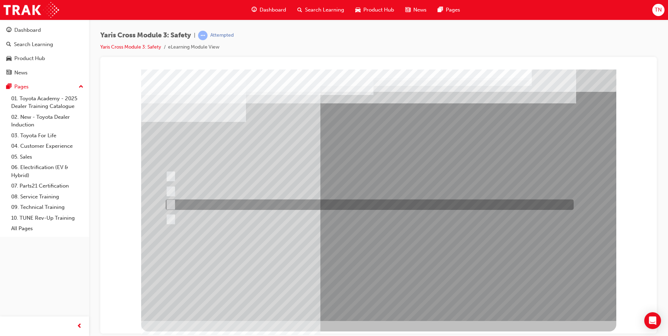
click at [193, 201] on div at bounding box center [368, 204] width 408 height 10
radio input "true"
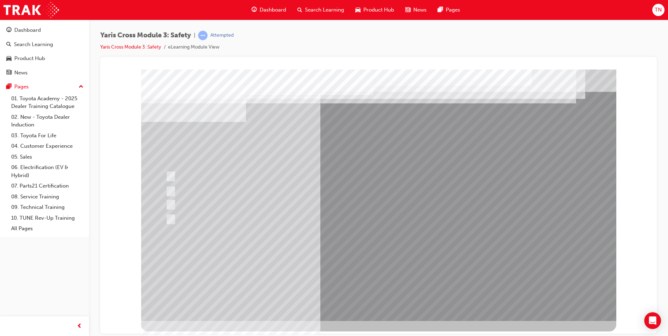
click at [344, 264] on div at bounding box center [378, 194] width 475 height 251
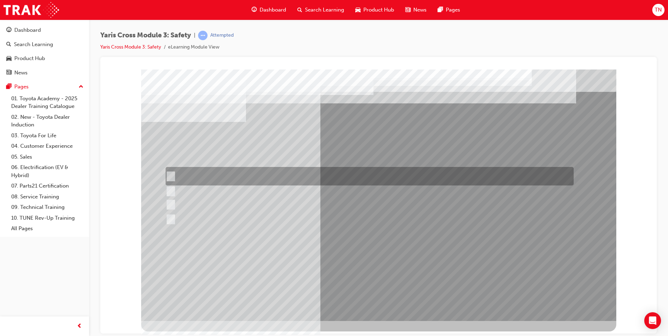
click at [240, 173] on div at bounding box center [368, 176] width 408 height 19
radio input "true"
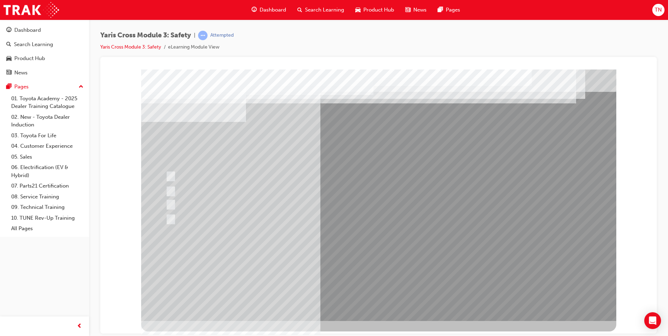
click at [364, 266] on div at bounding box center [378, 194] width 475 height 251
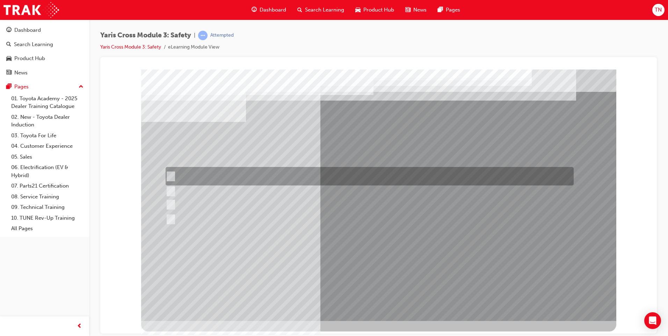
click at [189, 177] on div at bounding box center [368, 176] width 408 height 19
radio input "true"
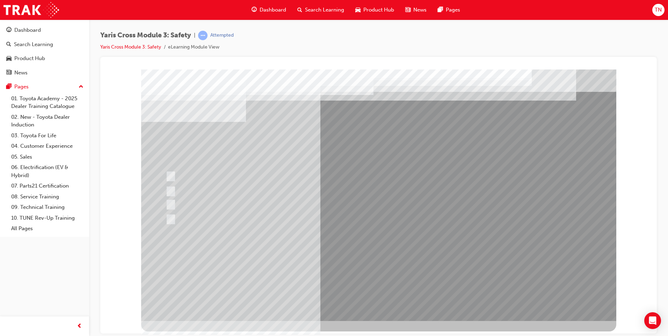
click at [339, 262] on div at bounding box center [378, 194] width 475 height 251
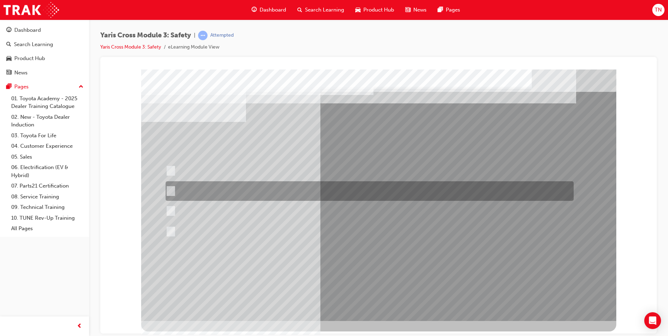
drag, startPoint x: 250, startPoint y: 194, endPoint x: 325, endPoint y: 232, distance: 83.2
click at [251, 194] on div at bounding box center [368, 191] width 408 height 20
radio input "true"
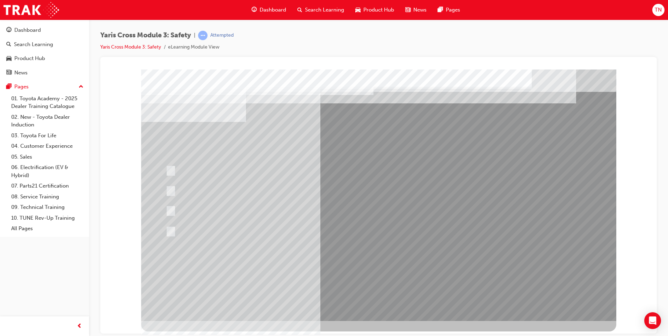
click at [356, 265] on div at bounding box center [378, 194] width 475 height 251
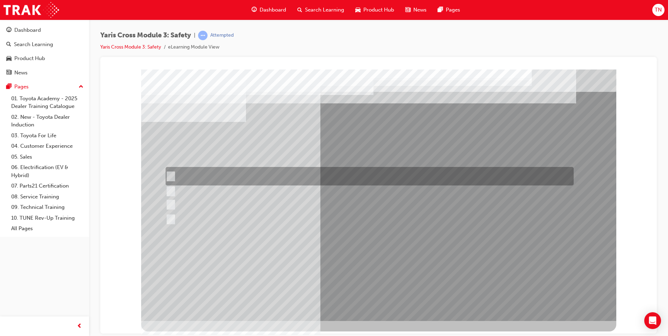
click at [279, 173] on div at bounding box center [368, 176] width 408 height 19
radio input "true"
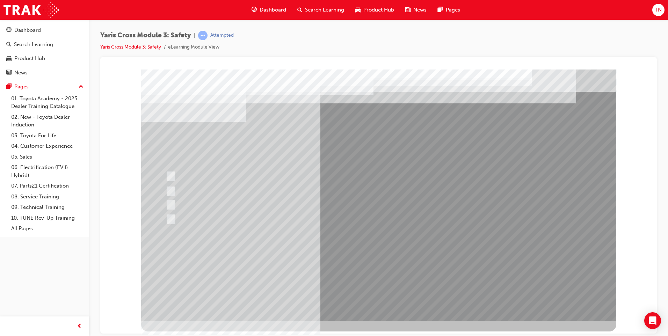
click at [350, 265] on div at bounding box center [378, 194] width 475 height 251
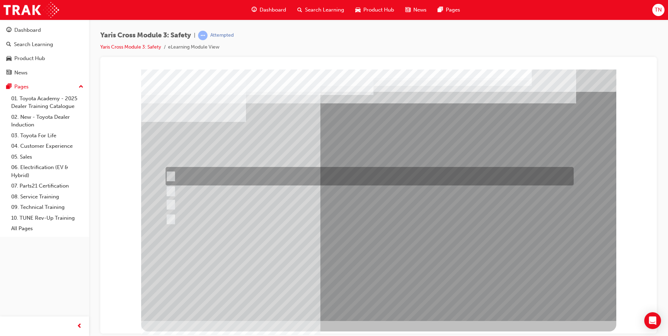
click at [241, 179] on div at bounding box center [368, 176] width 408 height 19
checkbox input "true"
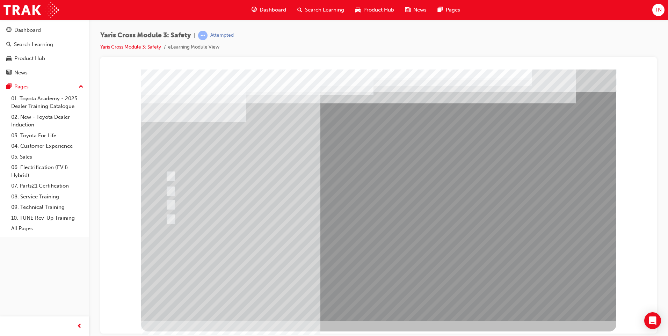
drag, startPoint x: 254, startPoint y: 198, endPoint x: 254, endPoint y: 214, distance: 15.7
click at [254, 201] on div at bounding box center [378, 194] width 475 height 251
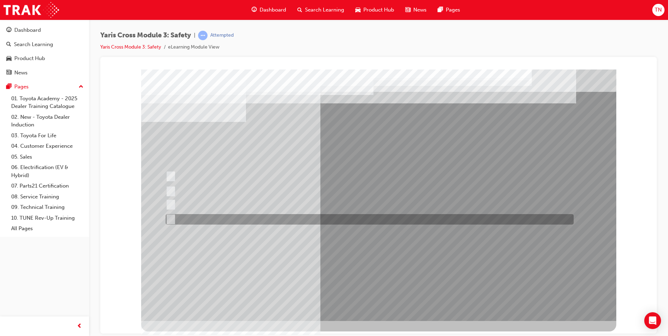
drag, startPoint x: 254, startPoint y: 216, endPoint x: 277, endPoint y: 237, distance: 31.1
click at [255, 218] on div at bounding box center [368, 219] width 408 height 10
checkbox input "true"
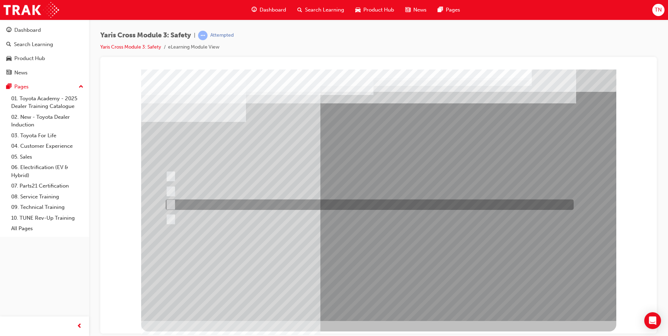
click at [188, 204] on div at bounding box center [368, 204] width 408 height 10
checkbox input "true"
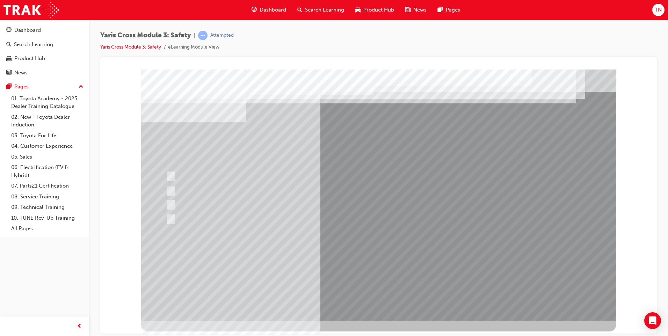
click at [360, 266] on div at bounding box center [378, 194] width 475 height 251
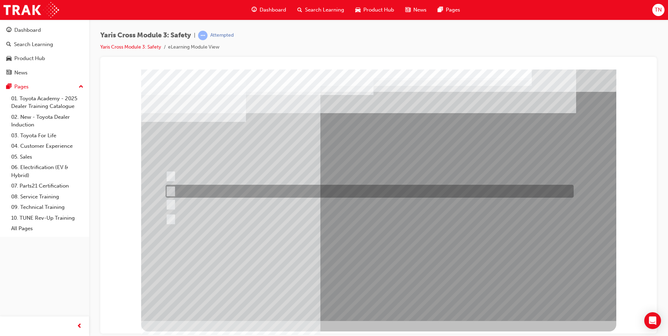
click at [200, 194] on div at bounding box center [368, 191] width 408 height 13
radio input "true"
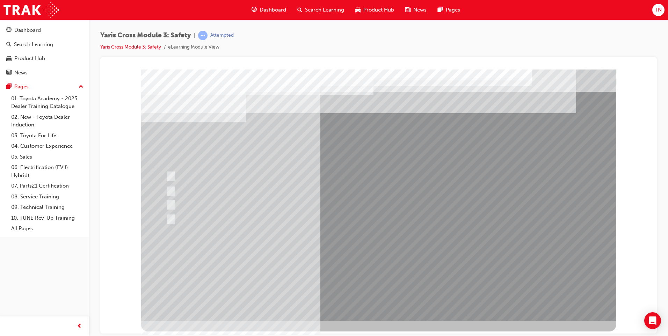
click at [351, 260] on div at bounding box center [378, 194] width 475 height 251
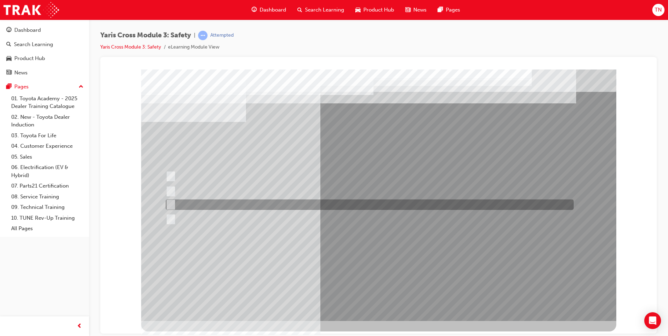
click at [216, 205] on div at bounding box center [368, 204] width 408 height 10
radio input "true"
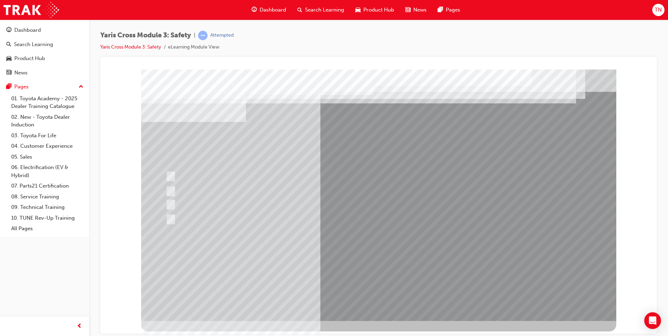
click at [356, 270] on div at bounding box center [378, 194] width 475 height 251
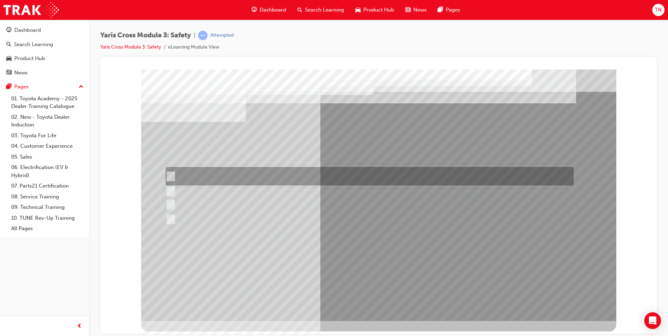
click at [216, 179] on div at bounding box center [368, 176] width 408 height 19
checkbox input "true"
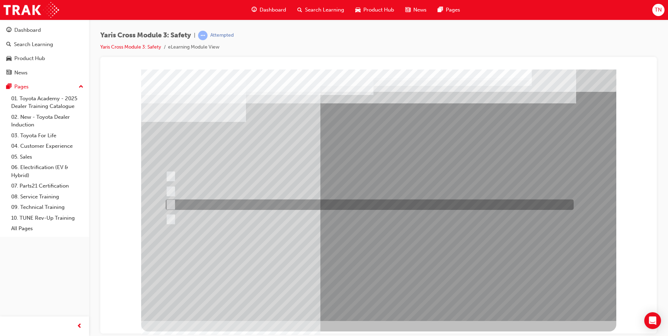
click at [240, 206] on div at bounding box center [368, 204] width 408 height 10
checkbox input "true"
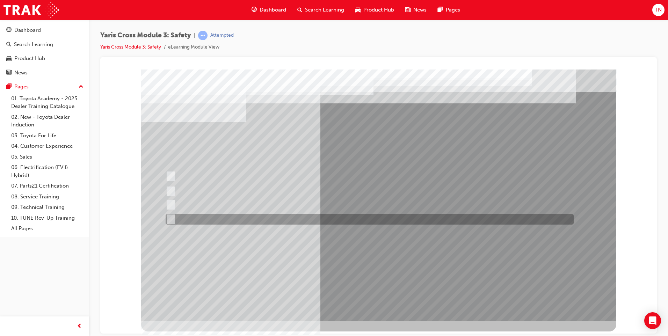
click at [234, 222] on div at bounding box center [368, 219] width 408 height 10
checkbox input "true"
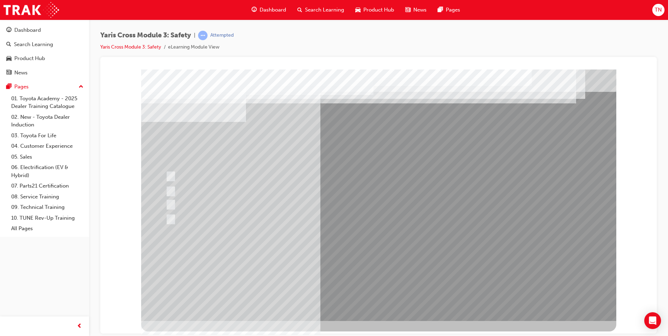
click at [338, 267] on div at bounding box center [378, 194] width 475 height 251
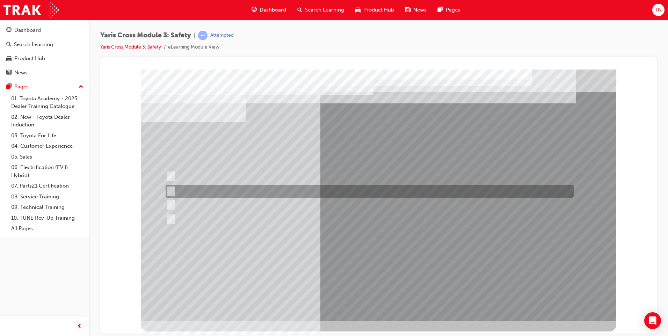
drag, startPoint x: 184, startPoint y: 188, endPoint x: 189, endPoint y: 190, distance: 5.3
click at [184, 188] on div at bounding box center [368, 191] width 408 height 13
radio input "true"
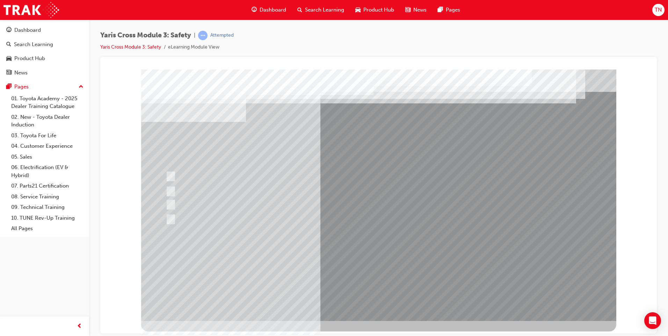
click at [325, 265] on div at bounding box center [378, 194] width 475 height 251
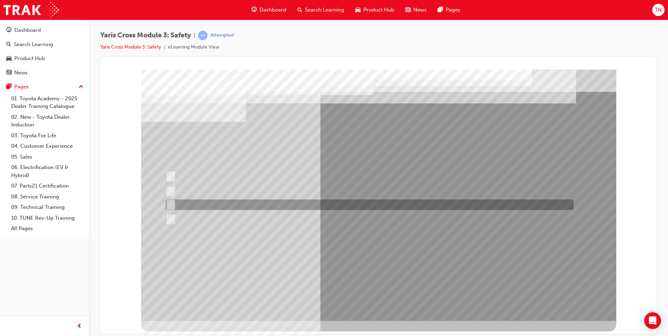
click at [188, 204] on div at bounding box center [368, 204] width 408 height 10
radio input "true"
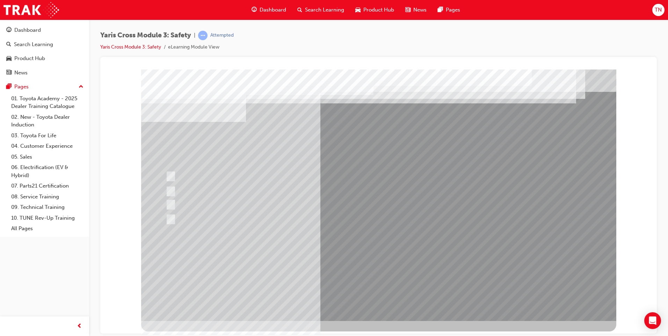
click at [341, 264] on div at bounding box center [378, 194] width 475 height 251
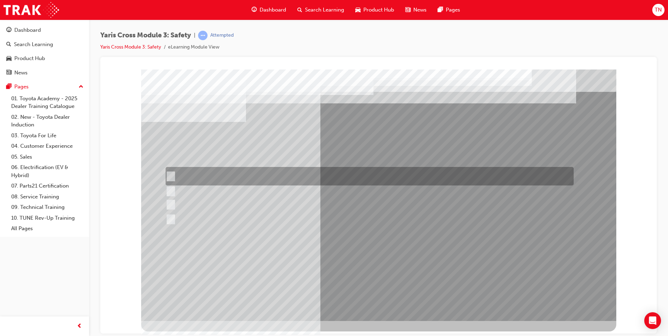
drag, startPoint x: 220, startPoint y: 177, endPoint x: 320, endPoint y: 231, distance: 113.8
click at [222, 177] on div at bounding box center [368, 176] width 408 height 19
radio input "true"
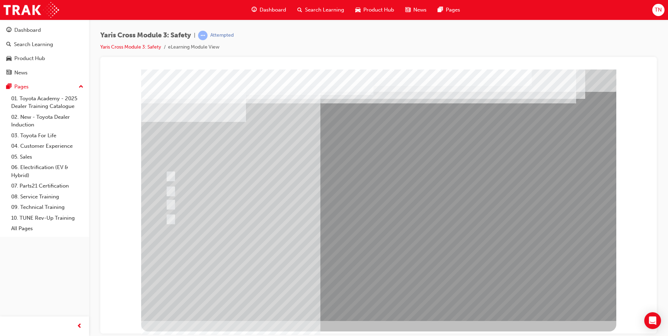
click at [351, 264] on div at bounding box center [378, 194] width 475 height 251
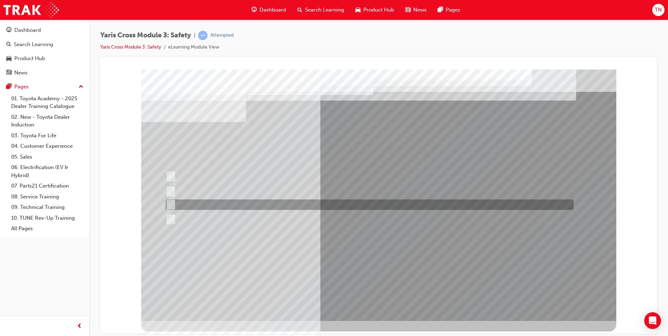
drag, startPoint x: 225, startPoint y: 200, endPoint x: 270, endPoint y: 212, distance: 46.3
click at [227, 201] on div at bounding box center [368, 204] width 408 height 10
radio input "true"
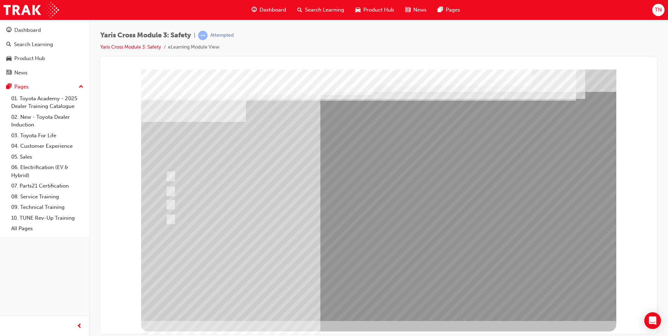
click at [356, 263] on div at bounding box center [378, 194] width 475 height 251
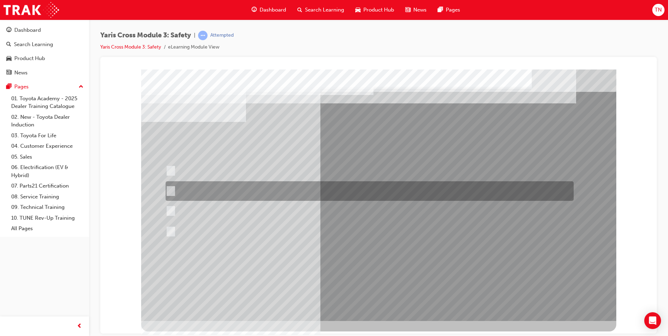
drag, startPoint x: 223, startPoint y: 195, endPoint x: 244, endPoint y: 208, distance: 25.1
click at [223, 195] on div at bounding box center [368, 191] width 408 height 20
radio input "true"
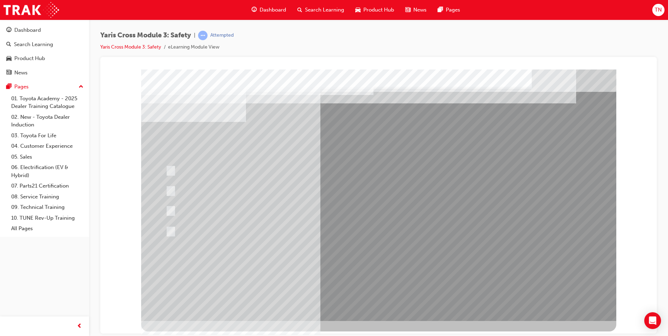
click at [352, 263] on div at bounding box center [378, 194] width 475 height 251
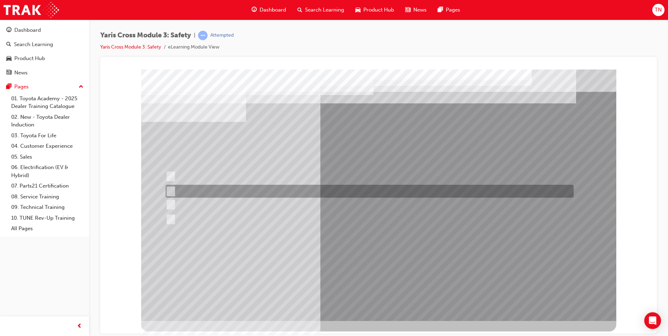
click at [272, 193] on div at bounding box center [368, 191] width 408 height 13
radio input "true"
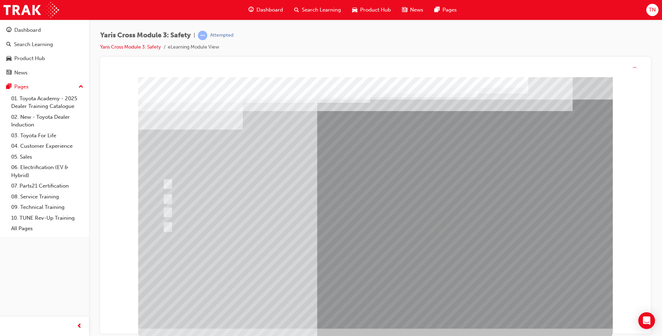
click at [352, 268] on div at bounding box center [375, 202] width 475 height 251
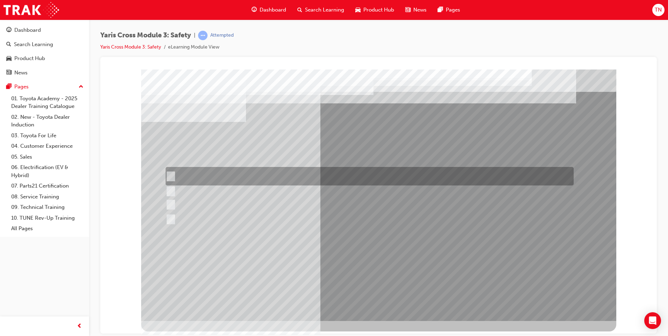
drag, startPoint x: 227, startPoint y: 177, endPoint x: 254, endPoint y: 209, distance: 42.1
click at [230, 185] on div at bounding box center [378, 194] width 475 height 251
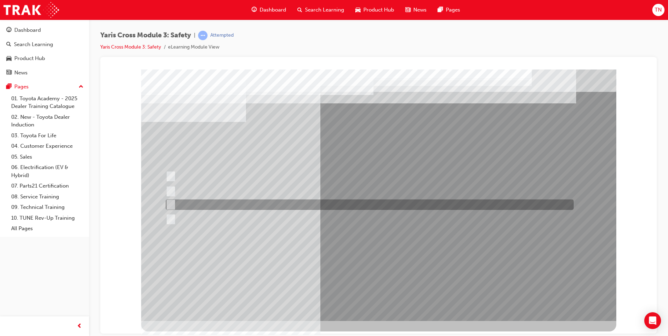
drag, startPoint x: 252, startPoint y: 204, endPoint x: 251, endPoint y: 213, distance: 9.5
click at [252, 208] on div at bounding box center [368, 204] width 408 height 10
checkbox input "true"
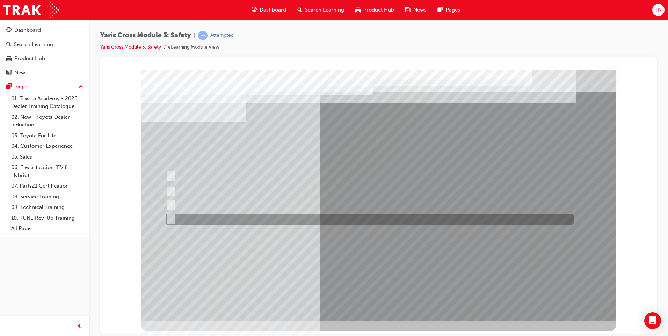
click at [251, 222] on div at bounding box center [368, 219] width 408 height 10
checkbox input "true"
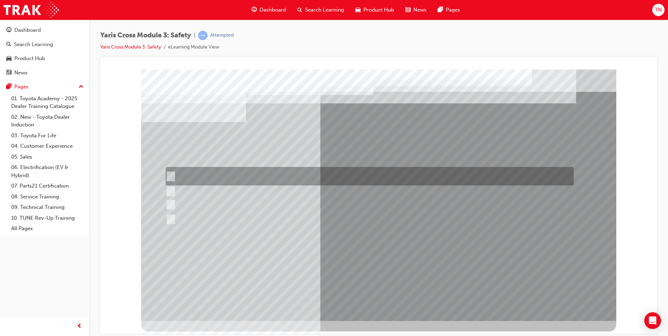
drag, startPoint x: 235, startPoint y: 177, endPoint x: 249, endPoint y: 199, distance: 25.6
click at [236, 181] on div at bounding box center [368, 176] width 408 height 19
checkbox input "true"
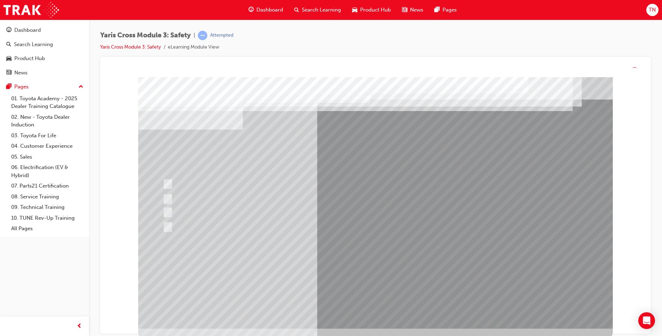
click at [368, 270] on div at bounding box center [375, 202] width 475 height 251
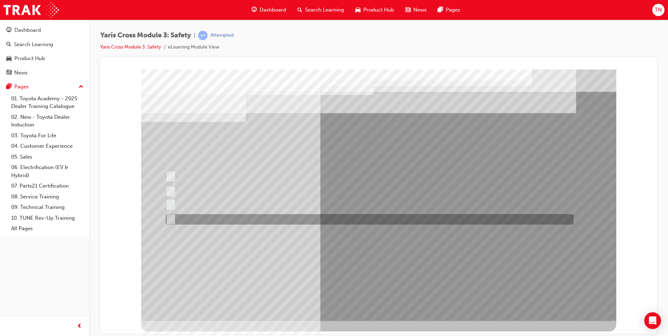
click at [222, 220] on div at bounding box center [368, 219] width 408 height 10
radio input "true"
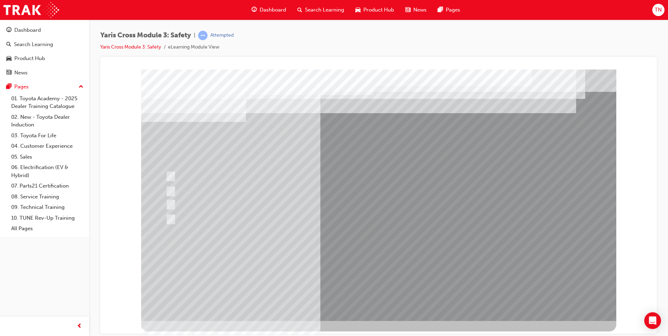
click at [372, 265] on div at bounding box center [378, 194] width 475 height 251
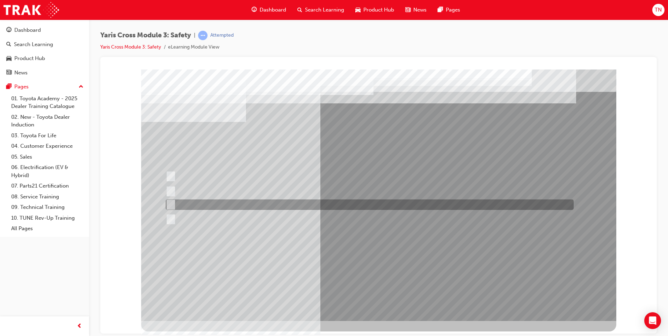
drag, startPoint x: 192, startPoint y: 206, endPoint x: 198, endPoint y: 208, distance: 6.4
click at [193, 206] on div at bounding box center [368, 204] width 408 height 10
radio input "true"
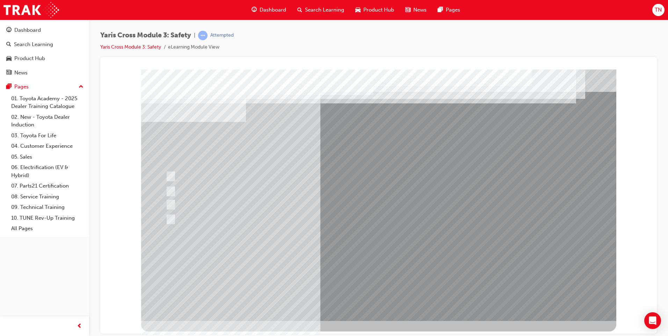
click at [388, 259] on div at bounding box center [378, 194] width 475 height 251
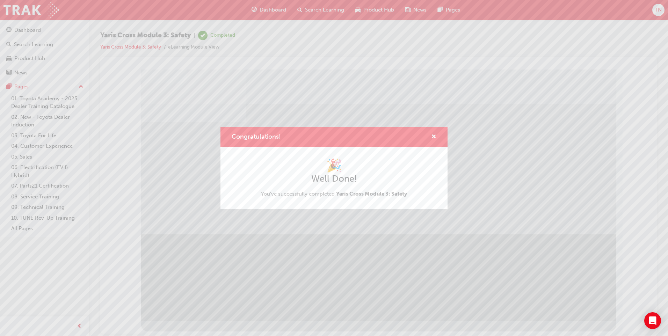
drag, startPoint x: 378, startPoint y: 264, endPoint x: 296, endPoint y: 207, distance: 98.9
click at [378, 264] on div "Congratulations! 🎉 Well Done! You've successfully completed Yaris Cross Module …" at bounding box center [334, 168] width 668 height 336
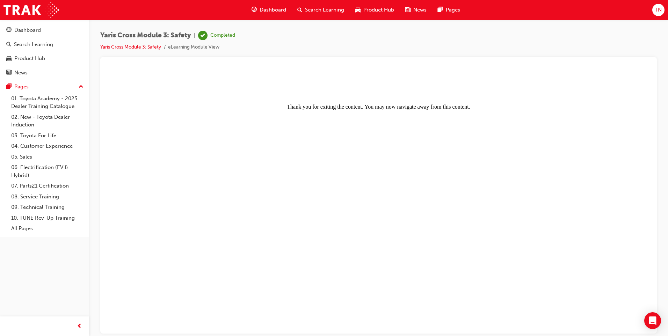
click at [658, 8] on span "TN" at bounding box center [657, 10] width 7 height 8
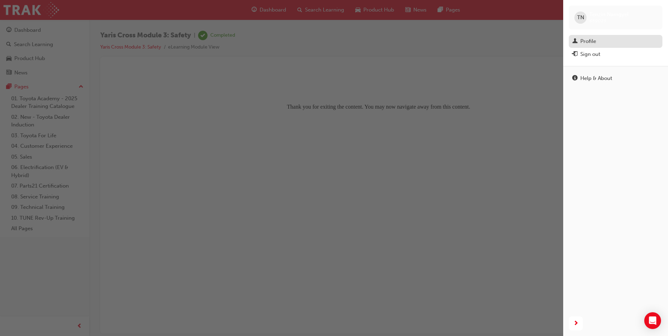
click at [579, 38] on div "Profile" at bounding box center [615, 41] width 87 height 9
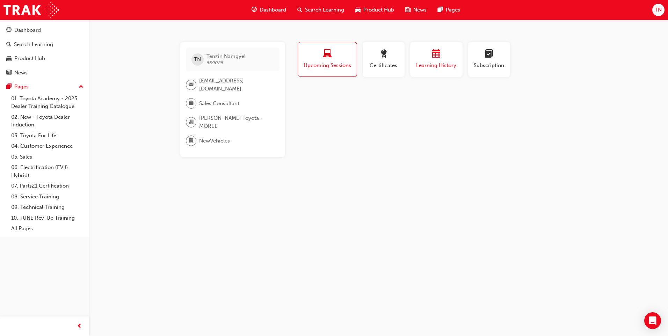
click at [424, 55] on div "button" at bounding box center [436, 55] width 42 height 11
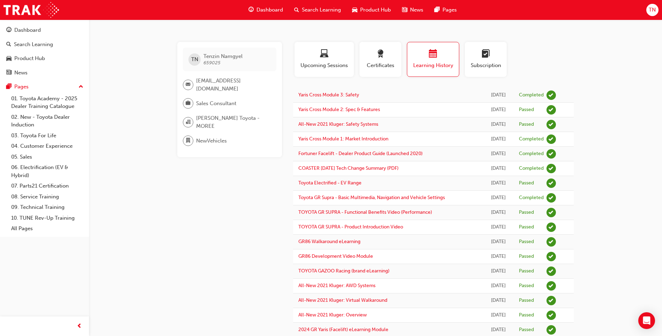
click at [414, 97] on td "Yaris Cross Module 3: Safety" at bounding box center [388, 95] width 190 height 15
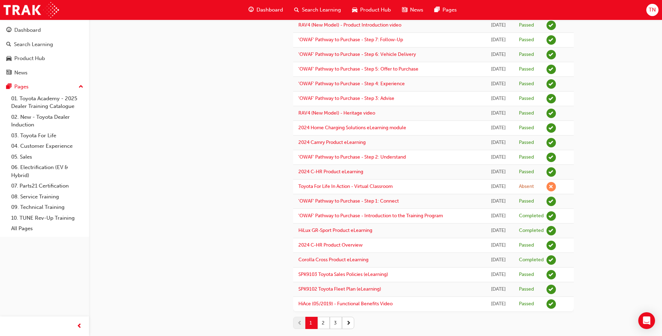
scroll to position [526, 0]
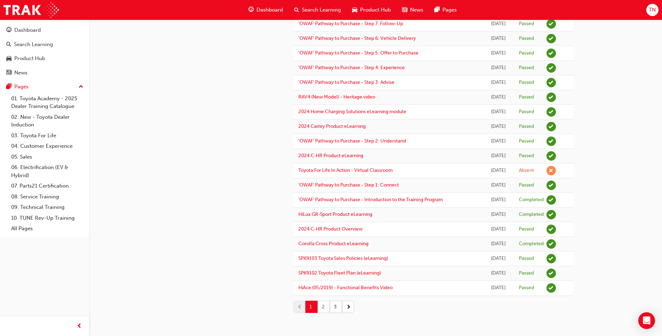
click at [321, 308] on button "2" at bounding box center [324, 307] width 12 height 12
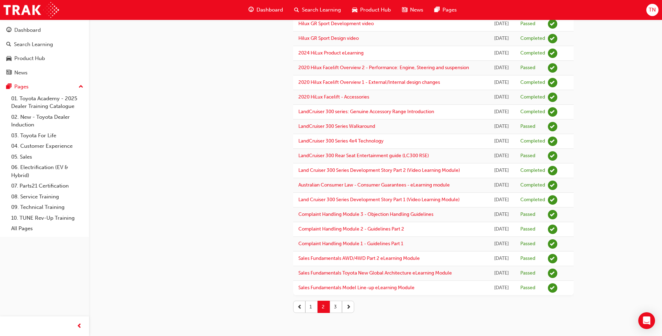
scroll to position [626, 0]
click at [337, 303] on button "3" at bounding box center [336, 307] width 12 height 12
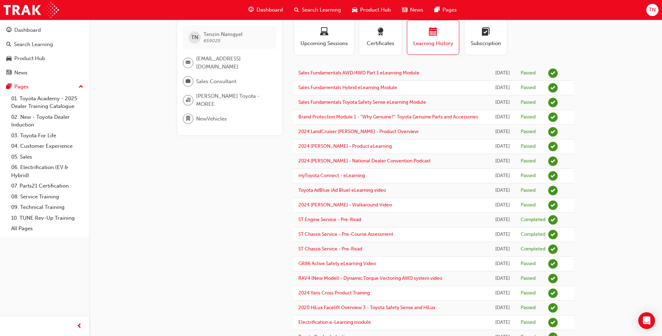
scroll to position [0, 0]
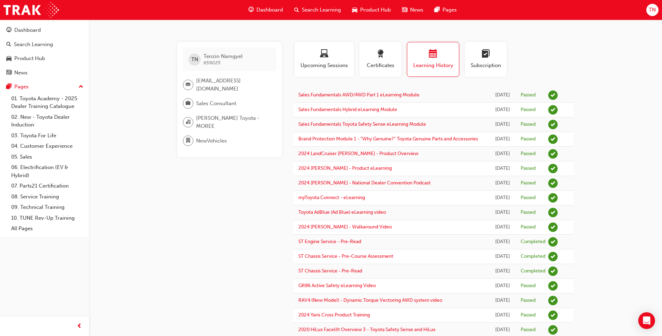
click at [223, 139] on span "NewVehicles" at bounding box center [211, 141] width 31 height 8
click at [210, 137] on span "NewVehicles" at bounding box center [211, 141] width 31 height 8
click at [379, 61] on div "Certificates" at bounding box center [380, 60] width 31 height 20
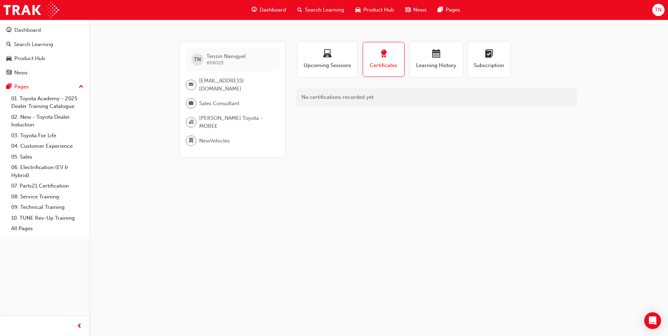
click at [367, 97] on div "No certifications recorded yet" at bounding box center [436, 97] width 281 height 19
click at [328, 62] on span "Upcoming Sessions" at bounding box center [327, 65] width 49 height 8
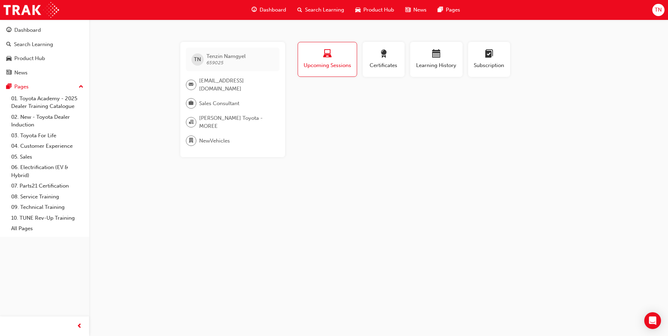
click at [320, 63] on span "Upcoming Sessions" at bounding box center [327, 65] width 48 height 8
click at [43, 145] on link "04. Customer Experience" at bounding box center [47, 146] width 78 height 11
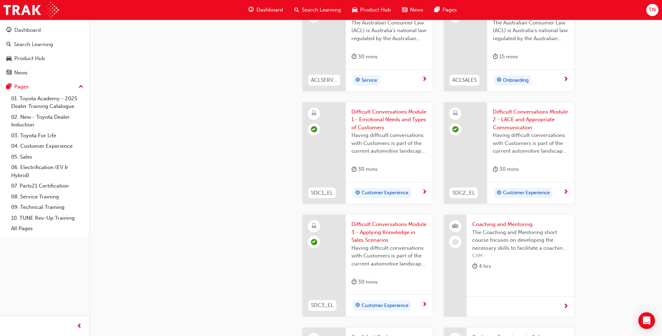
scroll to position [594, 0]
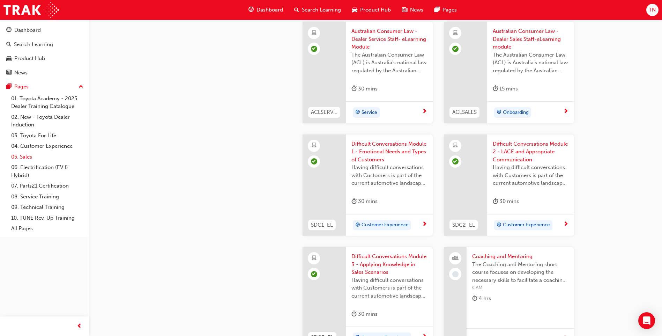
click at [36, 159] on link "05. Sales" at bounding box center [47, 157] width 78 height 11
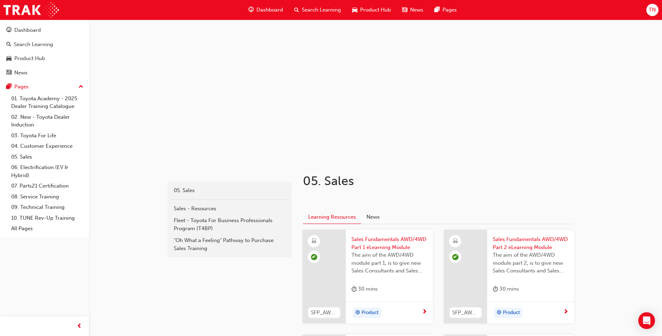
click at [303, 8] on span "Search Learning" at bounding box center [321, 10] width 39 height 8
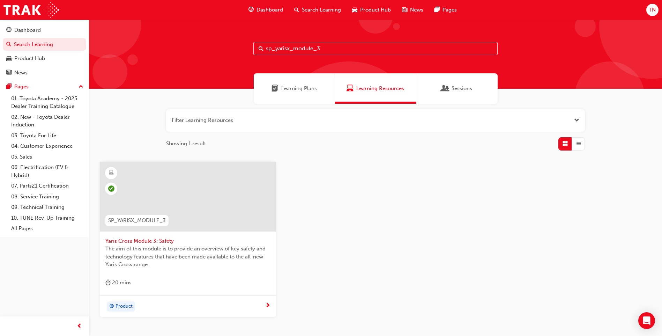
click at [375, 9] on span "Product Hub" at bounding box center [375, 10] width 31 height 8
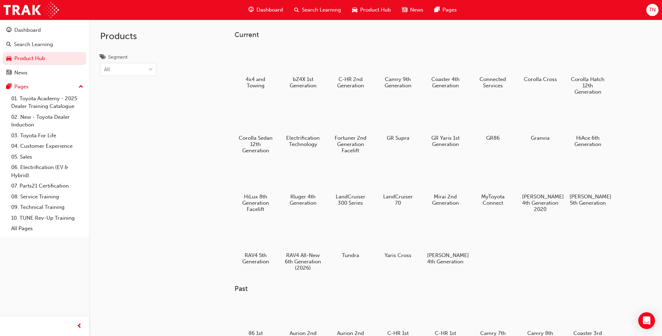
click at [489, 185] on div at bounding box center [493, 177] width 37 height 26
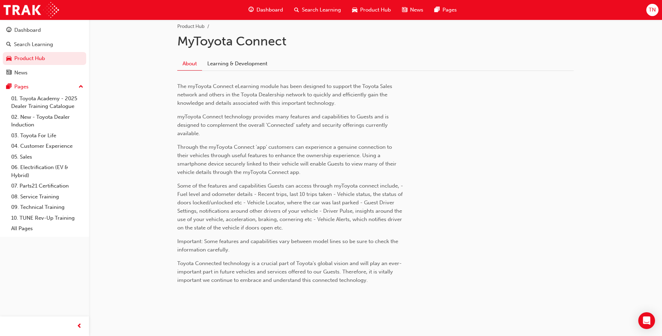
scroll to position [153, 0]
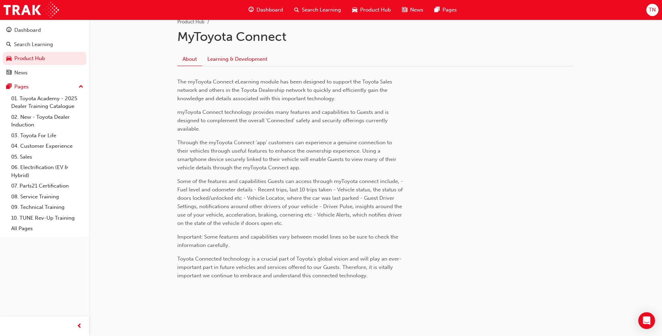
click at [248, 58] on link "Learning & Development" at bounding box center [237, 58] width 71 height 13
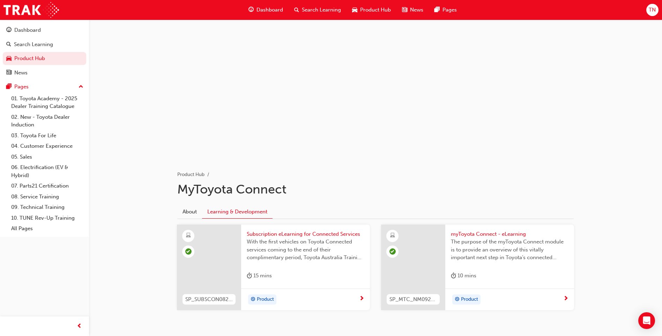
click at [306, 3] on div "Search Learning" at bounding box center [318, 10] width 58 height 14
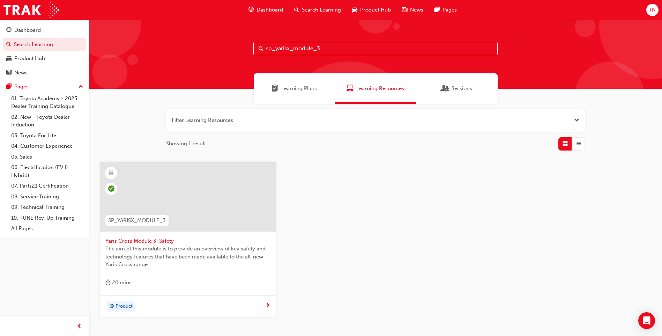
click at [335, 47] on input "sp_yarisx_module_3" at bounding box center [376, 48] width 244 height 13
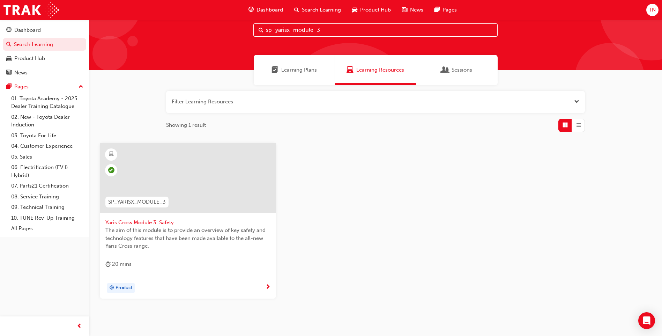
scroll to position [49, 0]
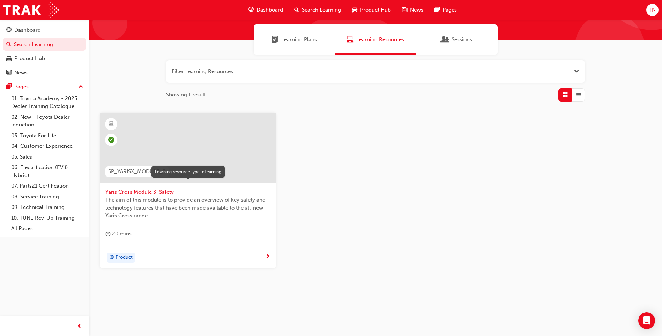
click at [112, 125] on span "learningResourceType_ELEARNING-icon" at bounding box center [111, 123] width 5 height 9
